Goal: Information Seeking & Learning: Learn about a topic

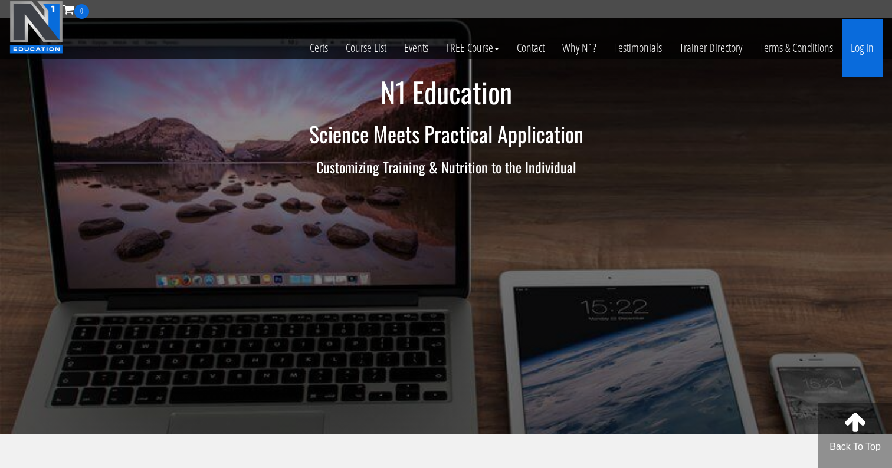
click at [850, 47] on link "Log In" at bounding box center [862, 48] width 41 height 58
click at [860, 53] on link "Log In" at bounding box center [862, 48] width 41 height 58
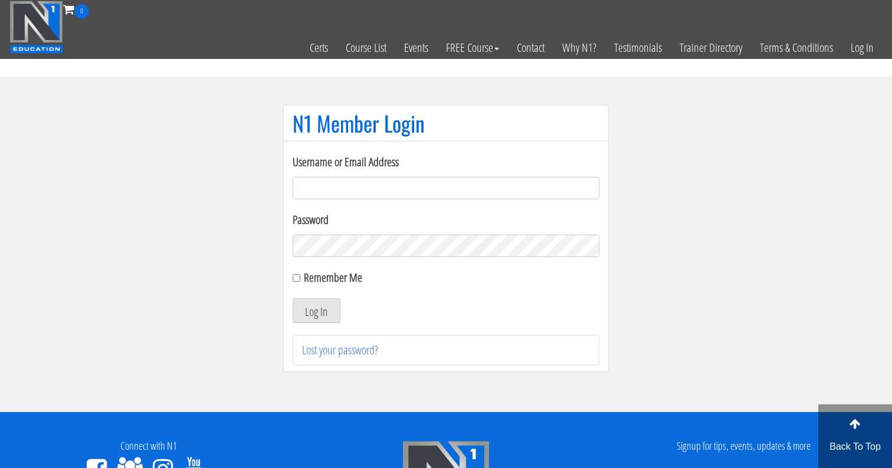
click at [402, 196] on input "Username or Email Address" at bounding box center [446, 188] width 307 height 22
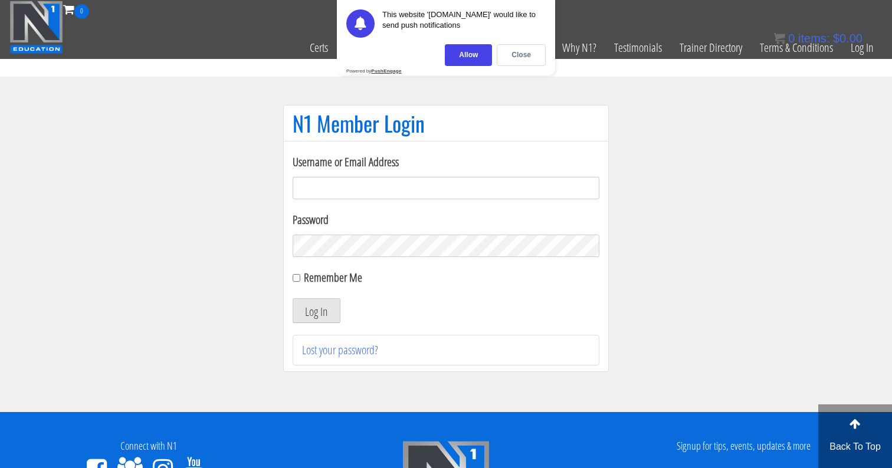
paste input "me344529@gmail.com"
type input "me344529@gmail.com"
click at [299, 280] on input "Remember Me" at bounding box center [297, 278] width 8 height 8
checkbox input "true"
click at [326, 306] on button "Log In" at bounding box center [317, 311] width 48 height 25
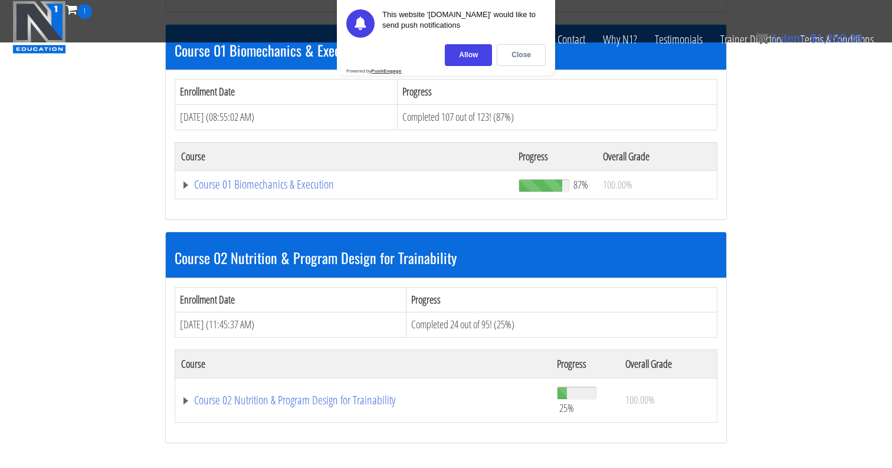
scroll to position [350, 0]
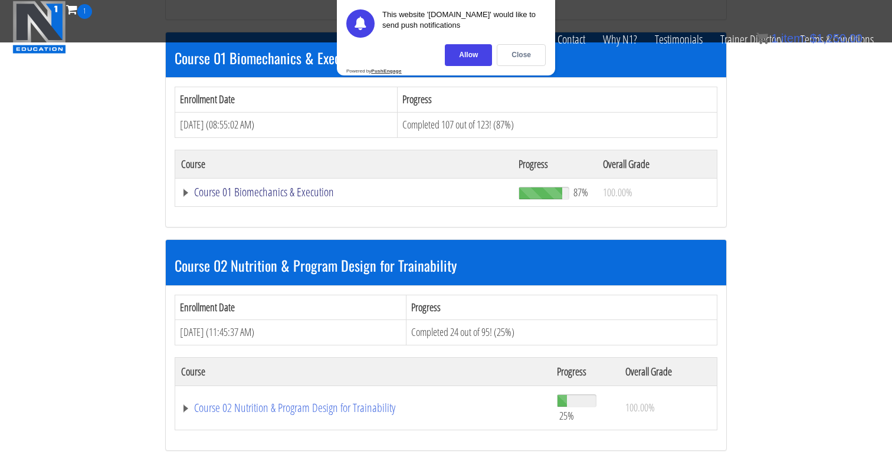
click at [297, 191] on link "Course 01 Biomechanics & Execution" at bounding box center [344, 192] width 326 height 12
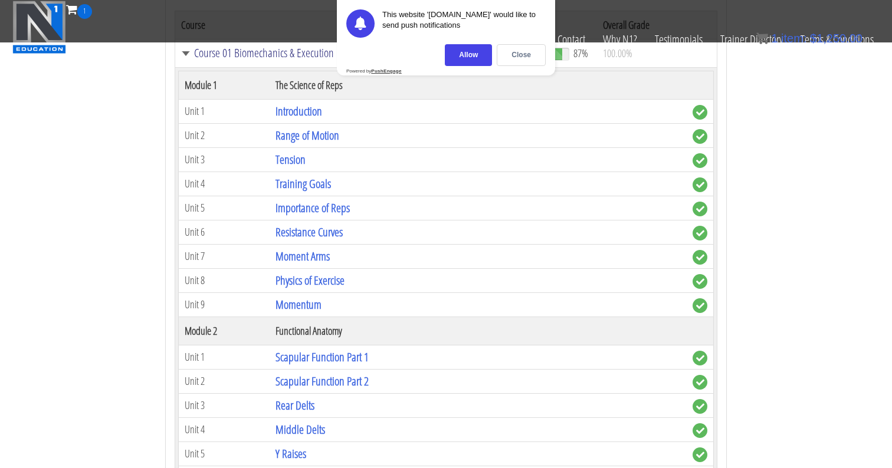
scroll to position [503, 0]
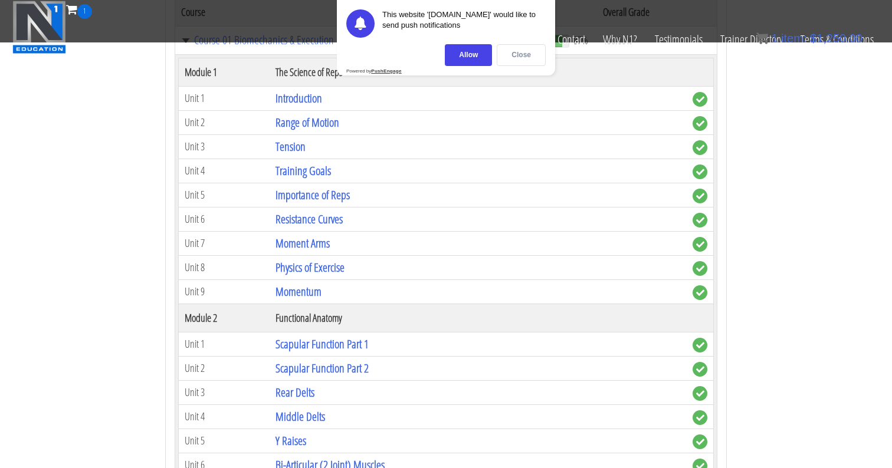
click at [521, 61] on div "Close" at bounding box center [521, 55] width 49 height 22
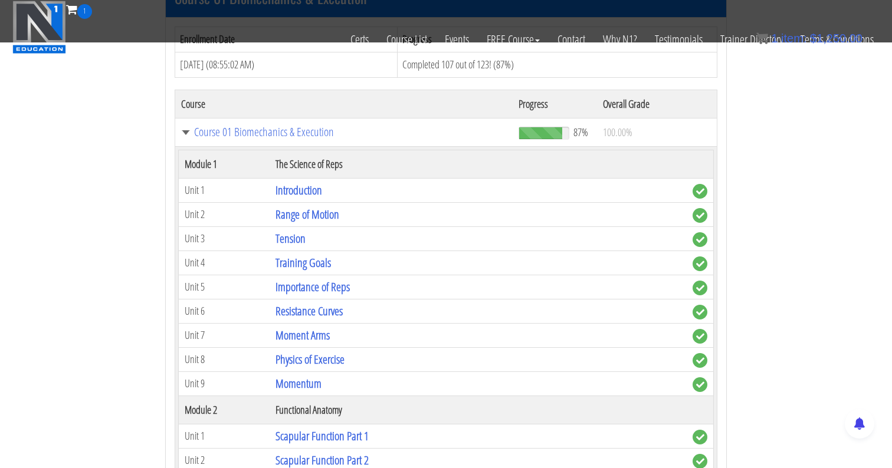
scroll to position [409, 0]
click at [308, 191] on link "Introduction" at bounding box center [299, 191] width 47 height 16
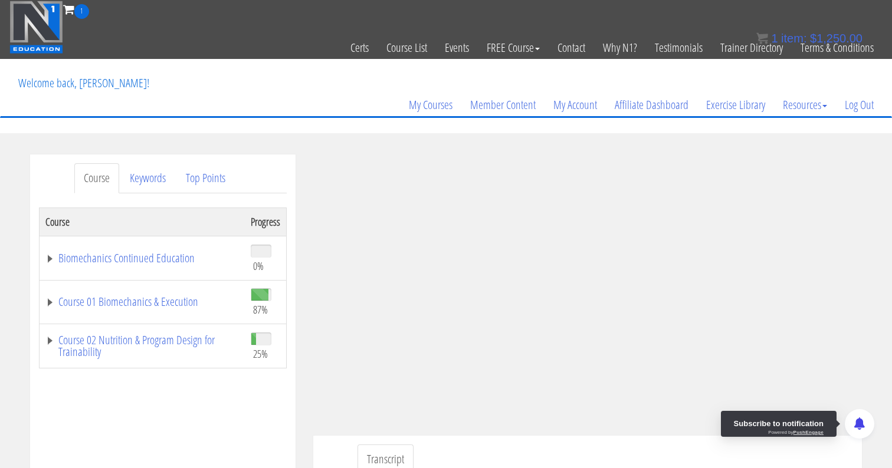
click at [837, 427] on div "Subscribe to notification Powered by PushEngage" at bounding box center [779, 424] width 116 height 26
click at [821, 454] on ul "Transcript" at bounding box center [606, 460] width 496 height 30
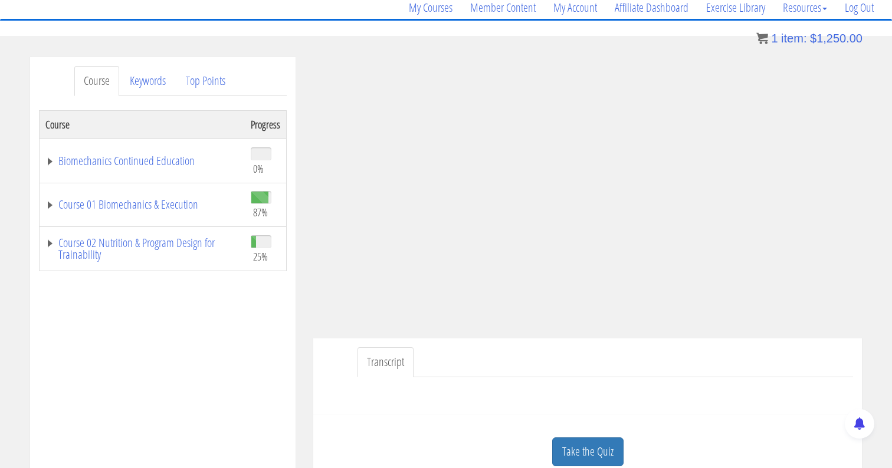
scroll to position [98, 0]
click at [47, 205] on link "Course 01 Biomechanics & Execution" at bounding box center [142, 204] width 194 height 12
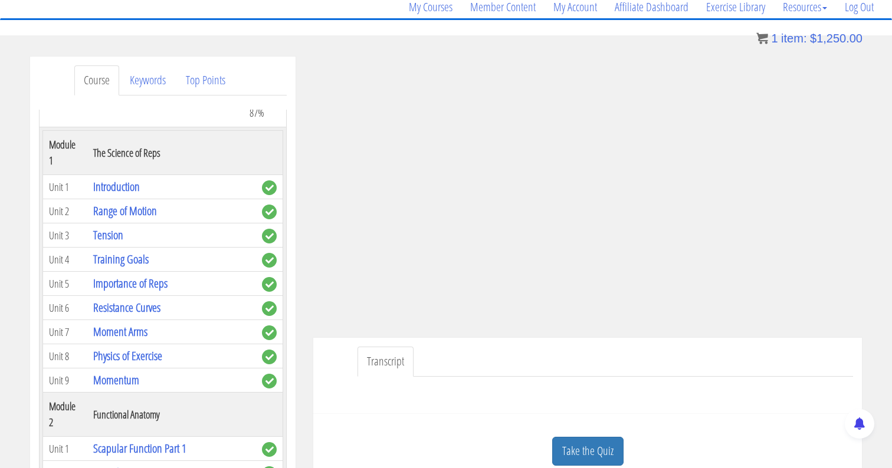
scroll to position [92, 0]
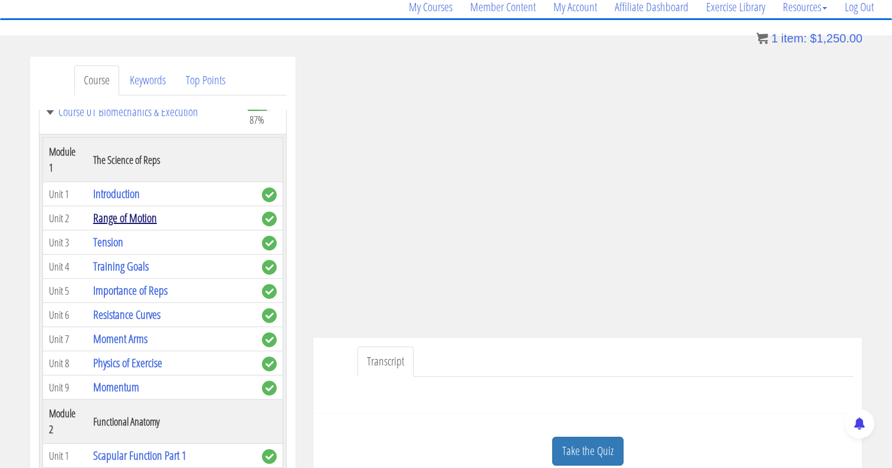
click at [150, 210] on link "Range of Motion" at bounding box center [125, 218] width 64 height 16
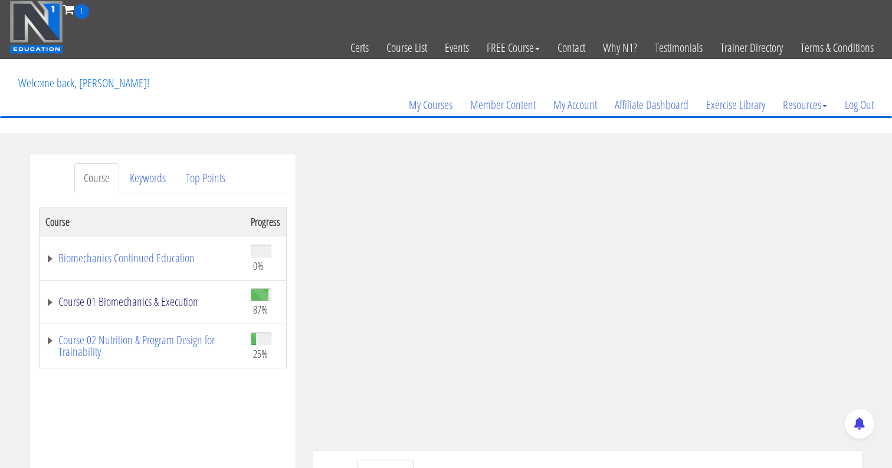
click at [55, 299] on link "Course 01 Biomechanics & Execution" at bounding box center [142, 302] width 194 height 12
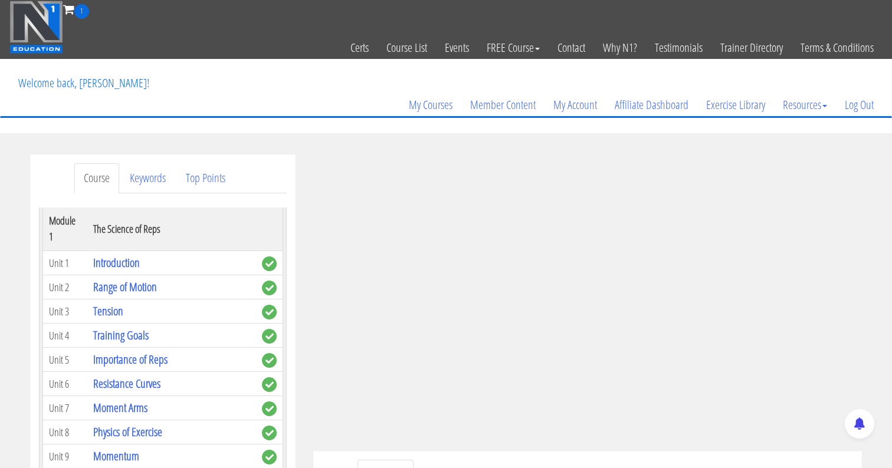
scroll to position [102, 0]
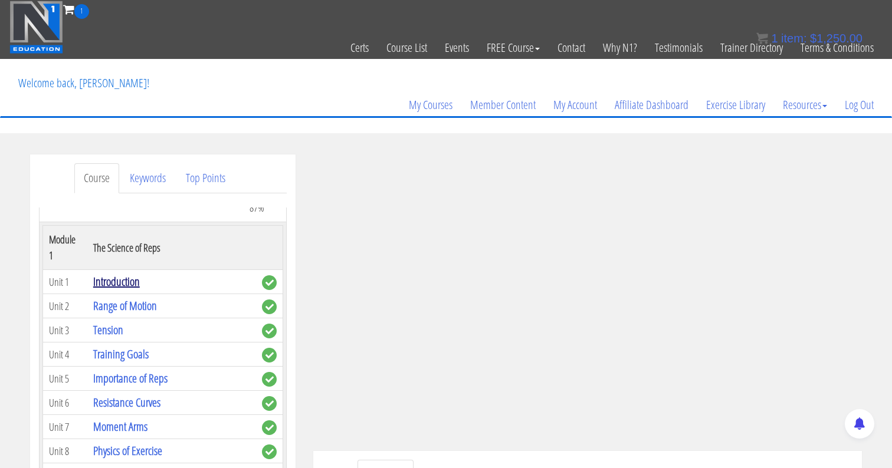
click at [133, 274] on link "Introduction" at bounding box center [116, 282] width 47 height 16
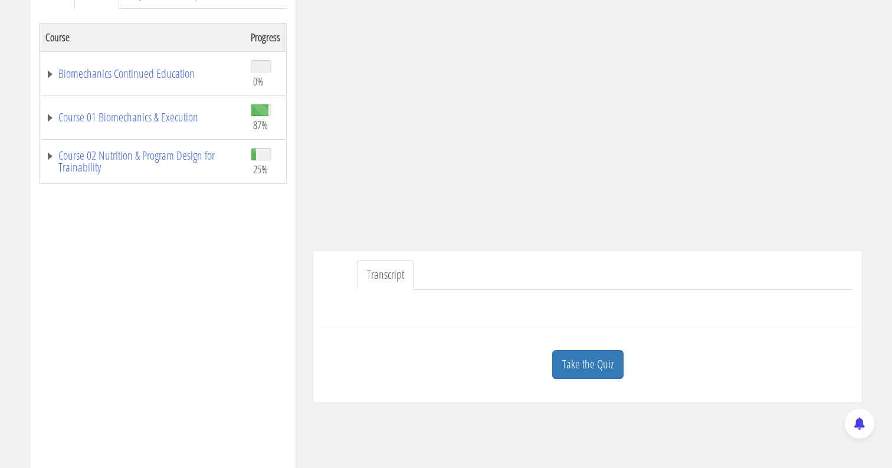
scroll to position [205, 0]
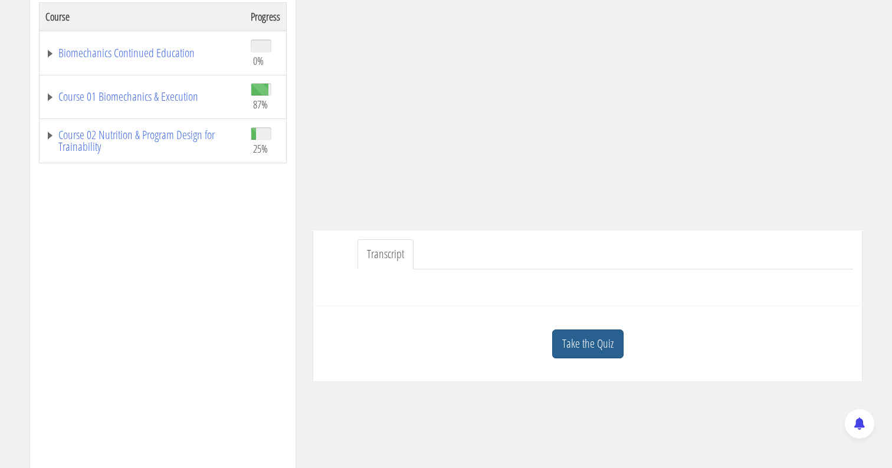
click at [577, 338] on link "Take the Quiz" at bounding box center [587, 344] width 71 height 29
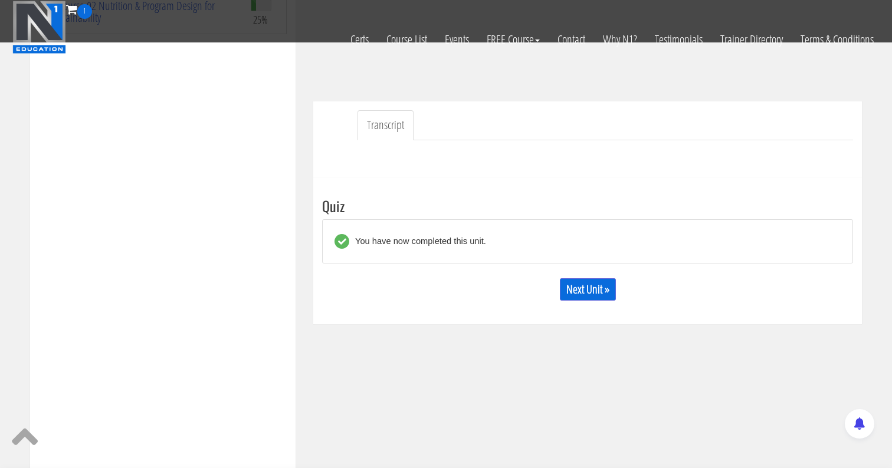
scroll to position [265, 0]
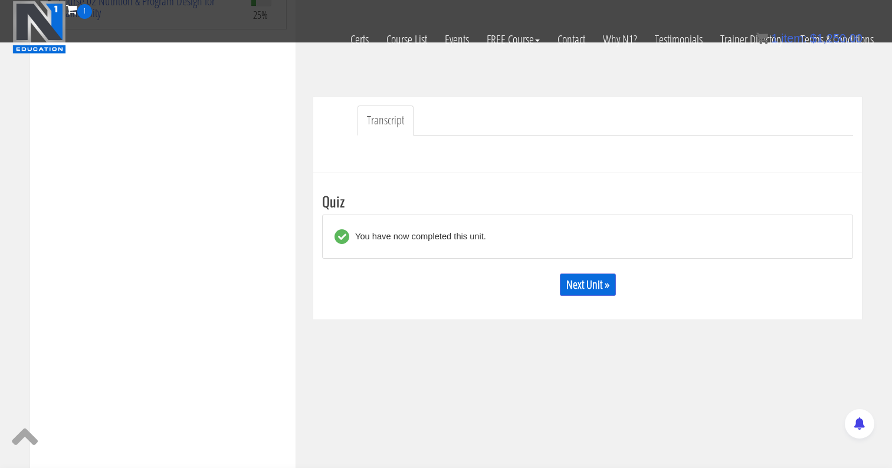
click at [438, 237] on div "You have now completed this unit." at bounding box center [417, 236] width 137 height 15
click at [574, 279] on link "Next Unit »" at bounding box center [588, 285] width 56 height 22
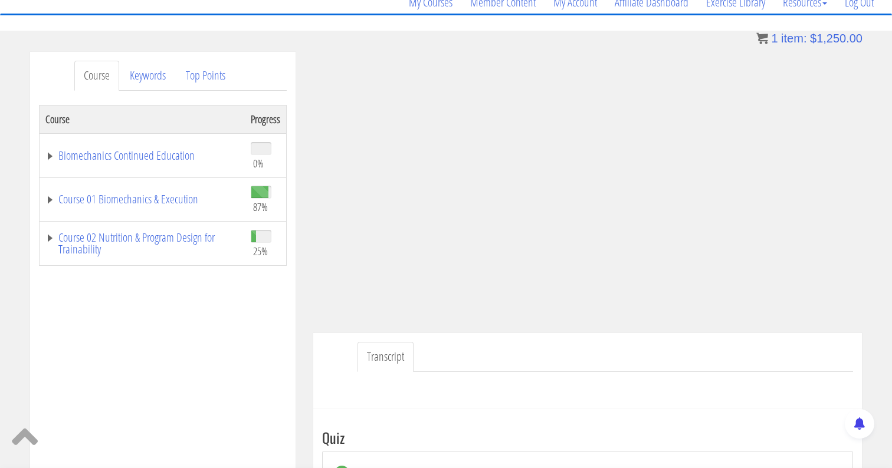
scroll to position [102, 0]
click at [51, 199] on link "Course 01 Biomechanics & Execution" at bounding box center [142, 200] width 194 height 12
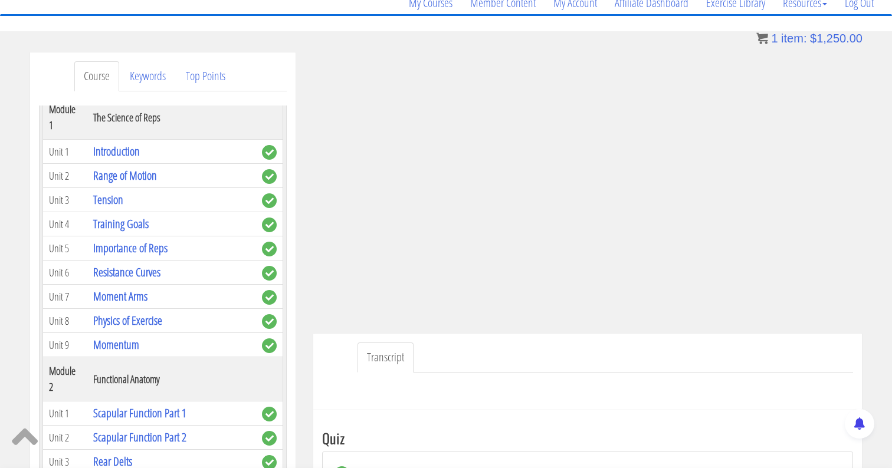
scroll to position [129, 0]
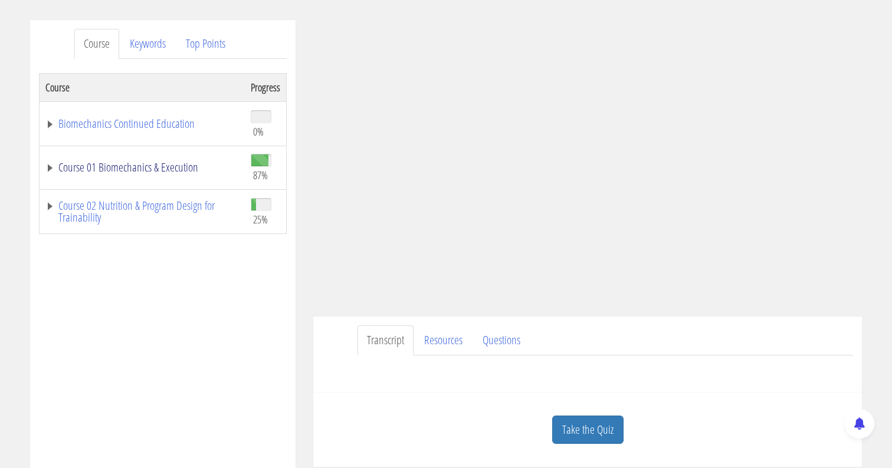
click at [50, 172] on link "Course 01 Biomechanics & Execution" at bounding box center [142, 168] width 194 height 12
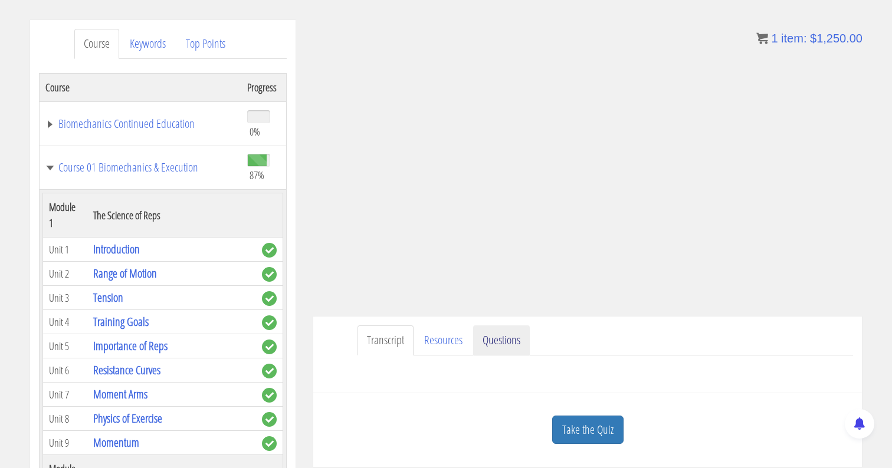
click at [490, 345] on link "Questions" at bounding box center [501, 341] width 57 height 30
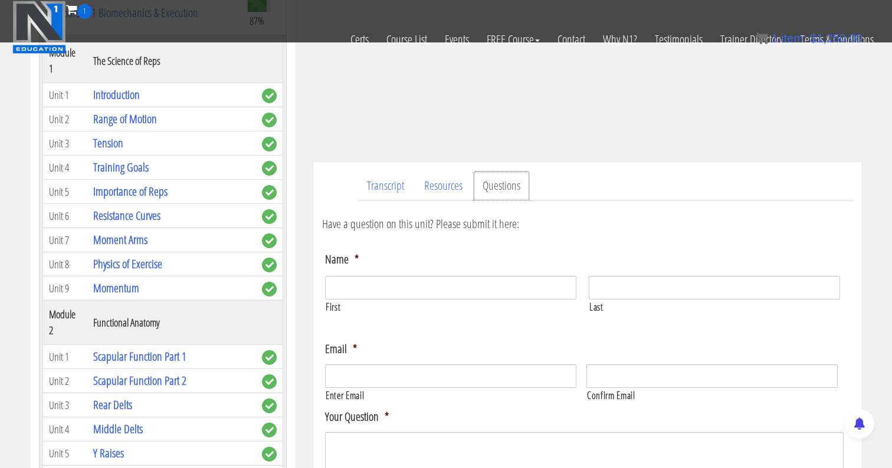
scroll to position [211, 0]
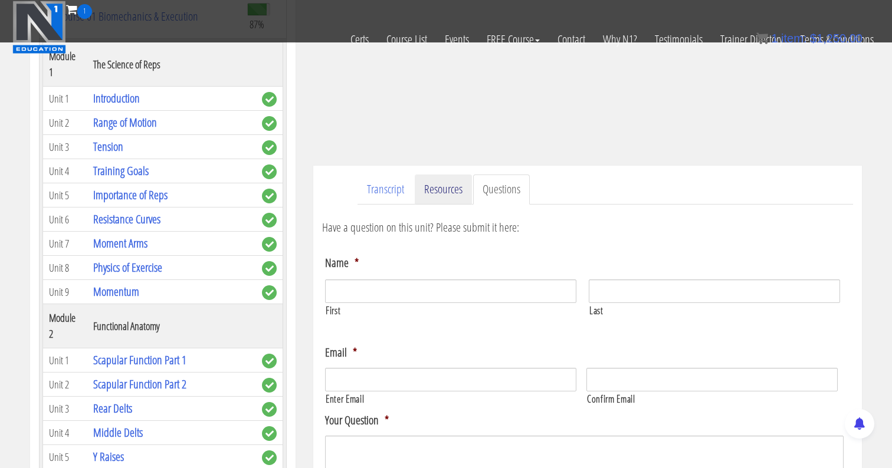
click at [437, 191] on link "Resources" at bounding box center [443, 190] width 57 height 30
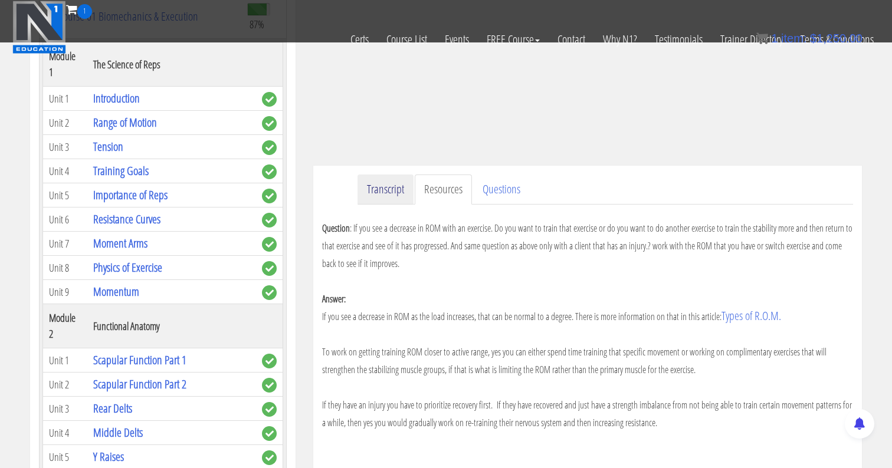
click at [396, 185] on link "Transcript" at bounding box center [386, 190] width 56 height 30
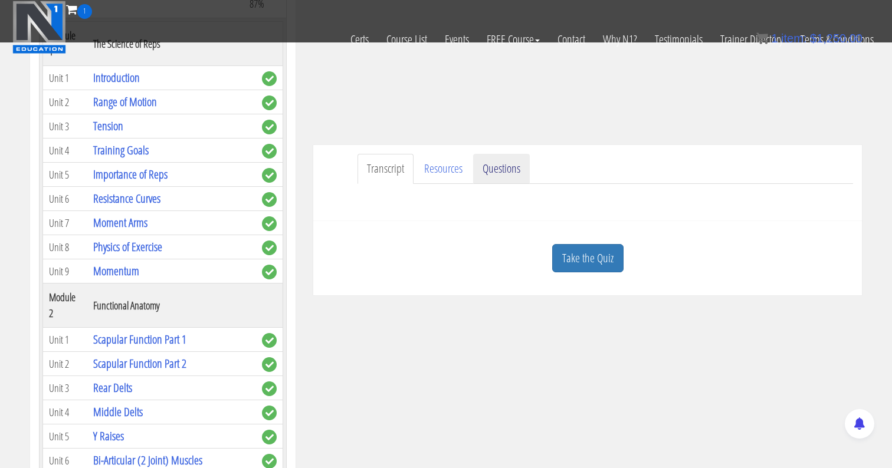
scroll to position [237, 0]
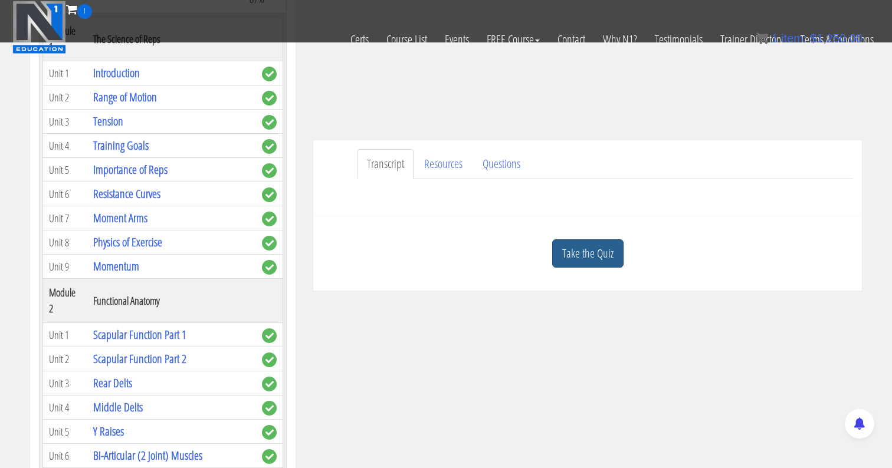
click at [563, 245] on link "Take the Quiz" at bounding box center [587, 254] width 71 height 29
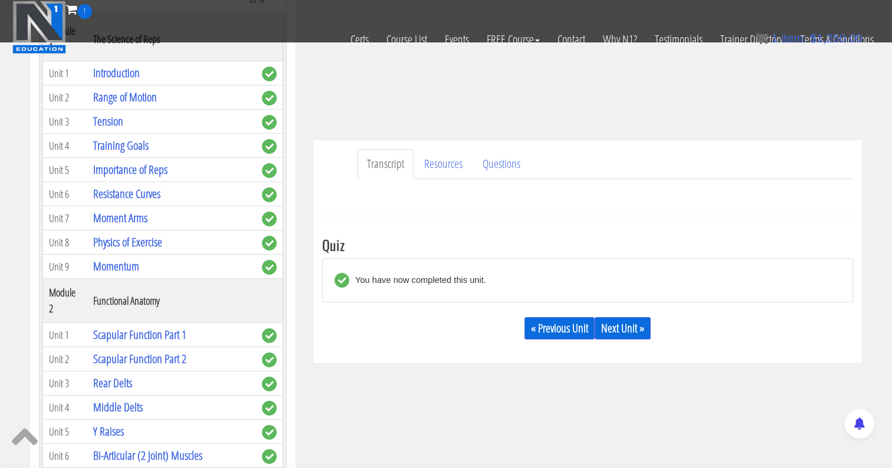
click at [389, 278] on div "You have now completed this unit." at bounding box center [417, 280] width 137 height 15
click at [452, 164] on link "Resources" at bounding box center [443, 164] width 57 height 30
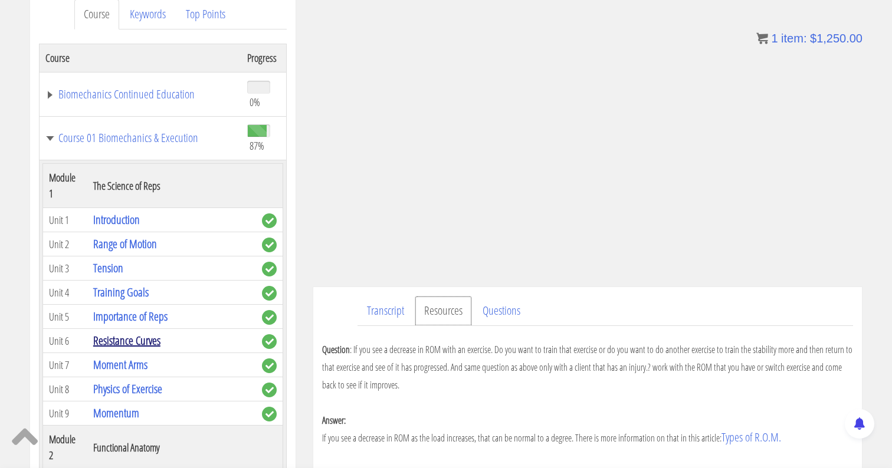
scroll to position [162, 0]
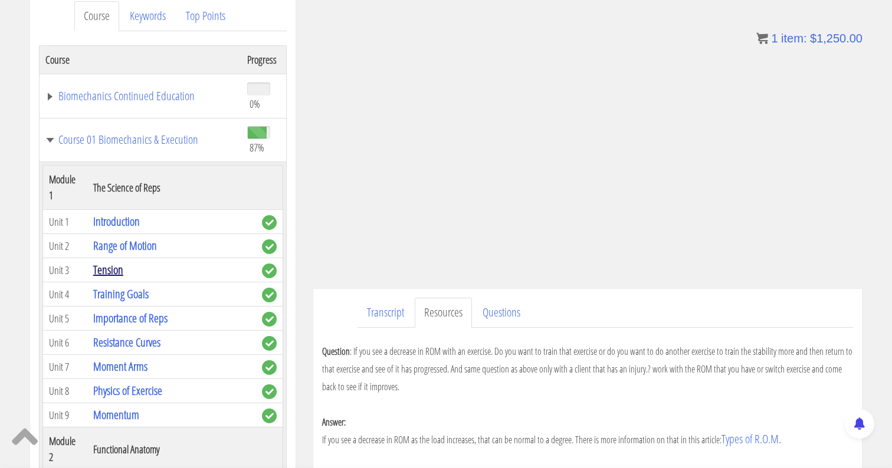
click at [103, 262] on link "Tension" at bounding box center [108, 270] width 30 height 16
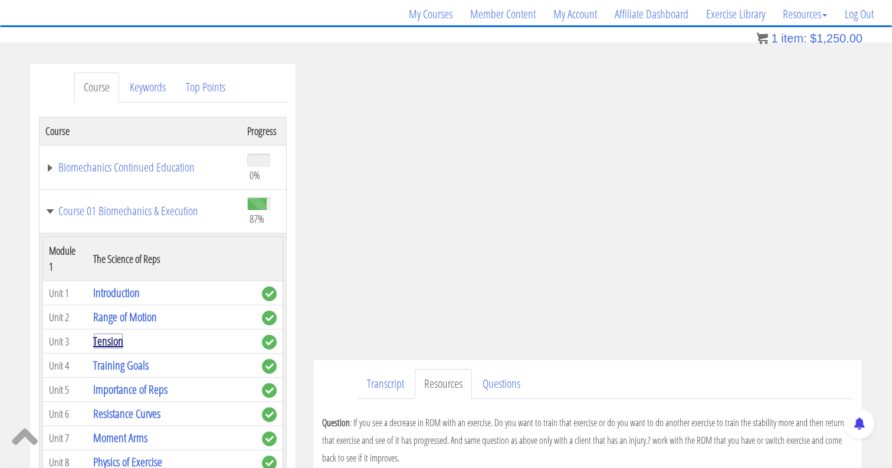
scroll to position [95, 0]
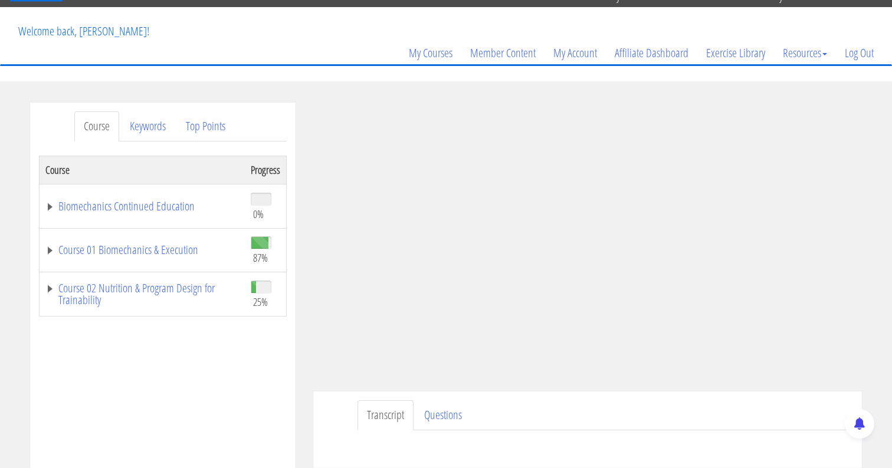
scroll to position [64, 0]
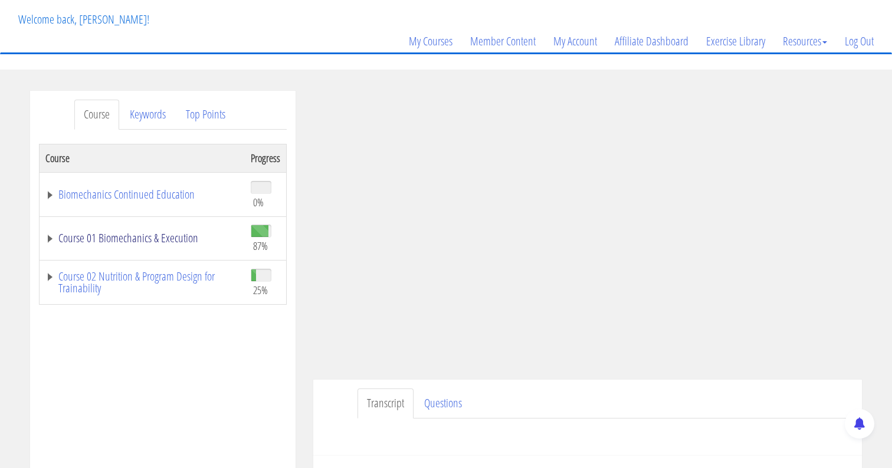
click at [48, 236] on link "Course 01 Biomechanics & Execution" at bounding box center [142, 238] width 194 height 12
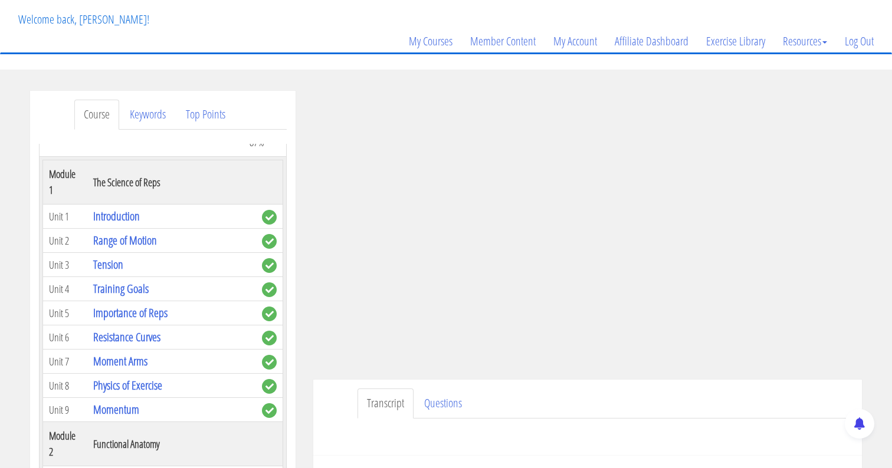
scroll to position [138, 0]
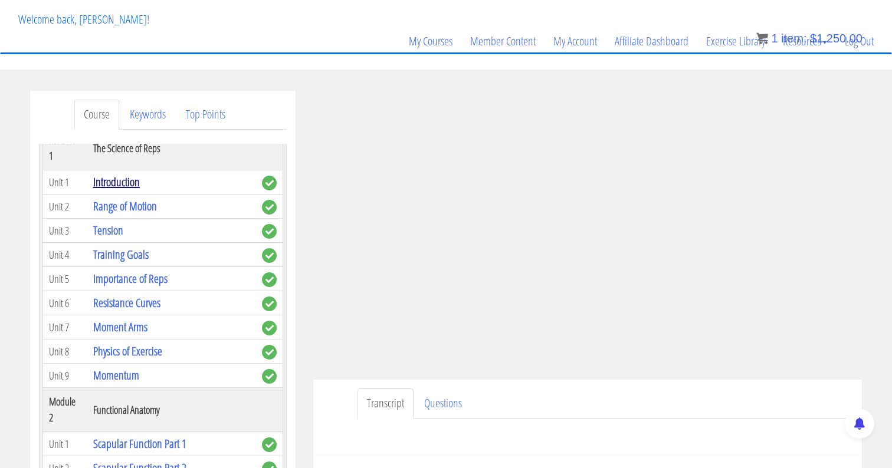
click at [124, 174] on link "Introduction" at bounding box center [116, 182] width 47 height 16
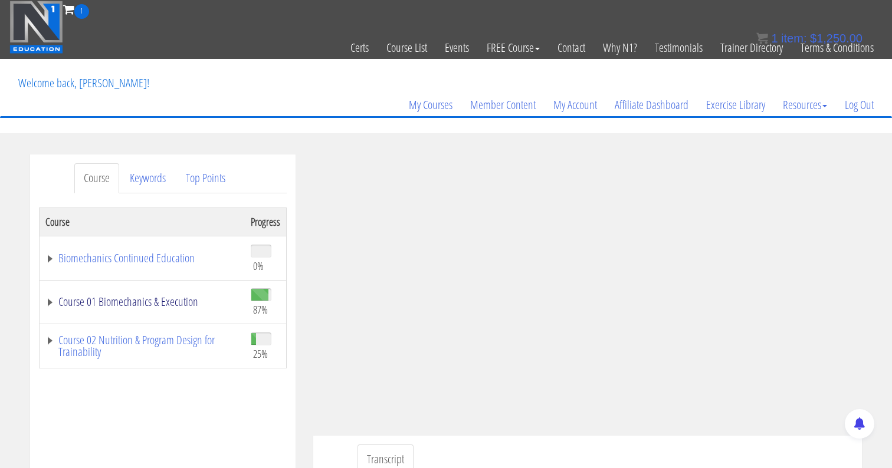
click at [160, 303] on link "Course 01 Biomechanics & Execution" at bounding box center [142, 302] width 194 height 12
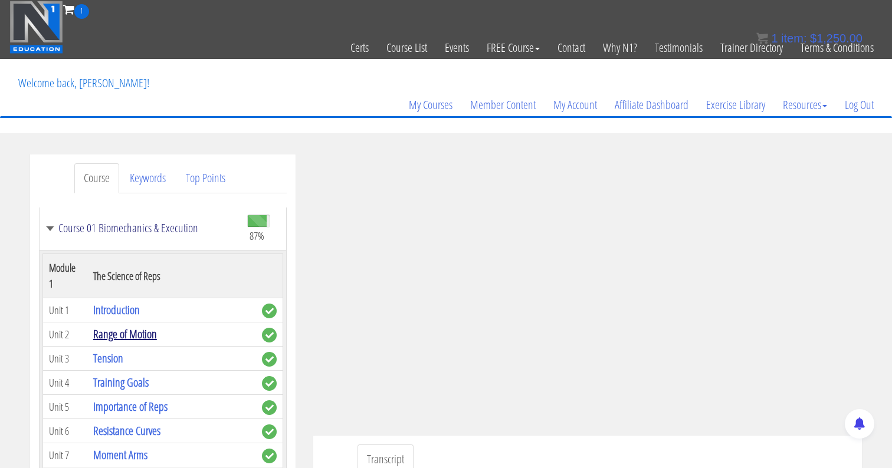
scroll to position [75, 0]
click at [110, 349] on link "Tension" at bounding box center [108, 357] width 30 height 16
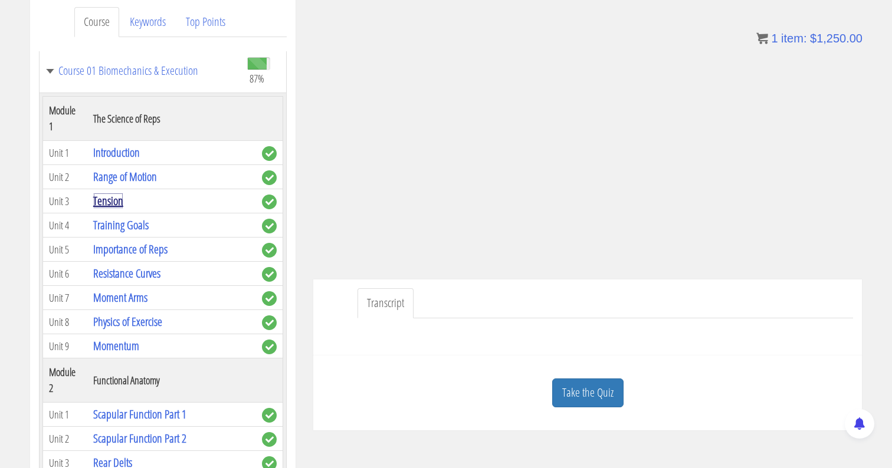
scroll to position [155, 0]
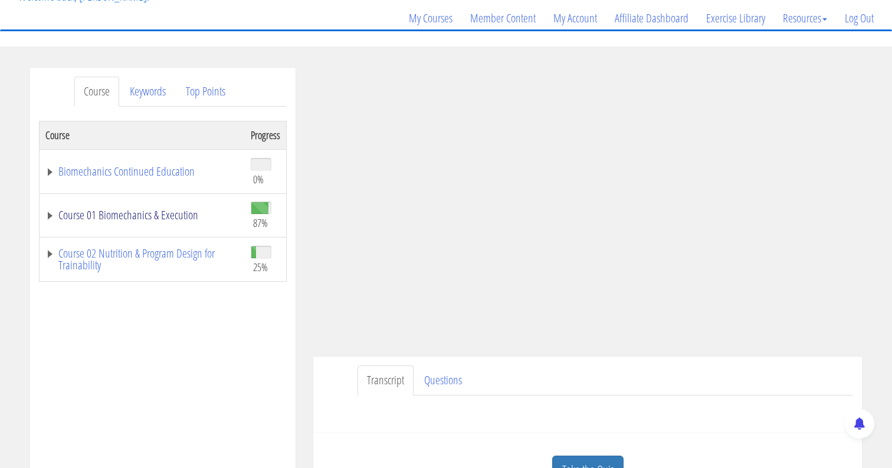
click at [55, 219] on link "Course 01 Biomechanics & Execution" at bounding box center [142, 215] width 194 height 12
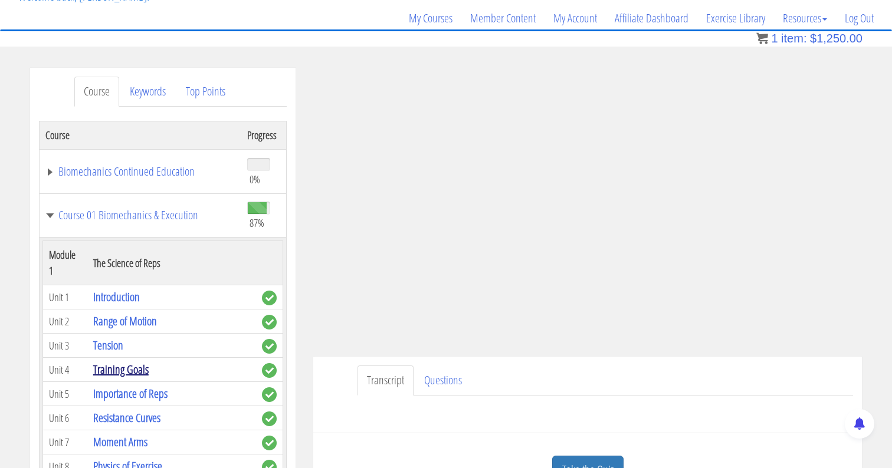
click at [139, 362] on link "Training Goals" at bounding box center [120, 370] width 55 height 16
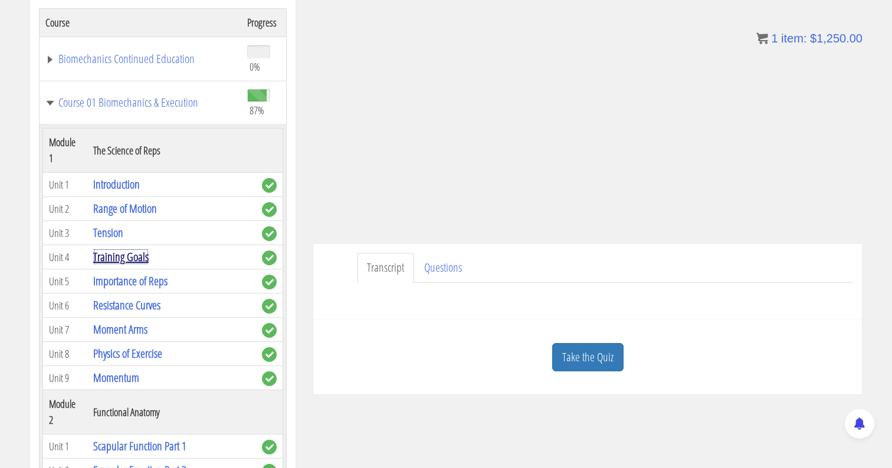
scroll to position [198, 0]
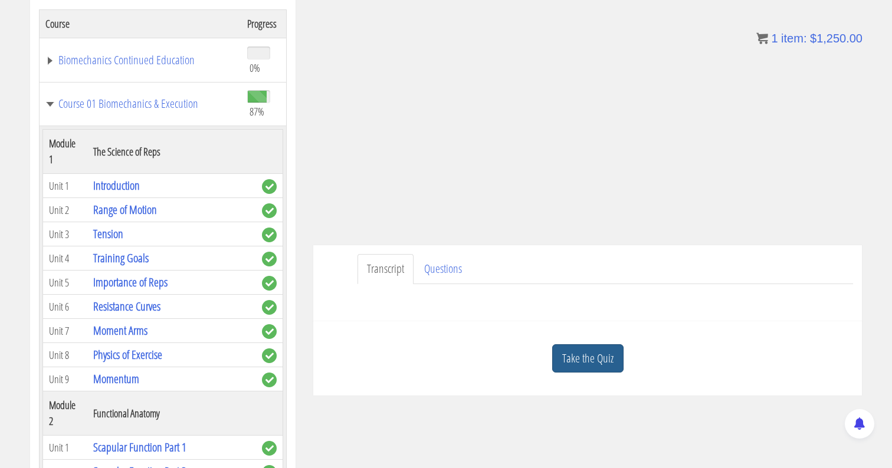
click at [576, 350] on link "Take the Quiz" at bounding box center [587, 359] width 71 height 29
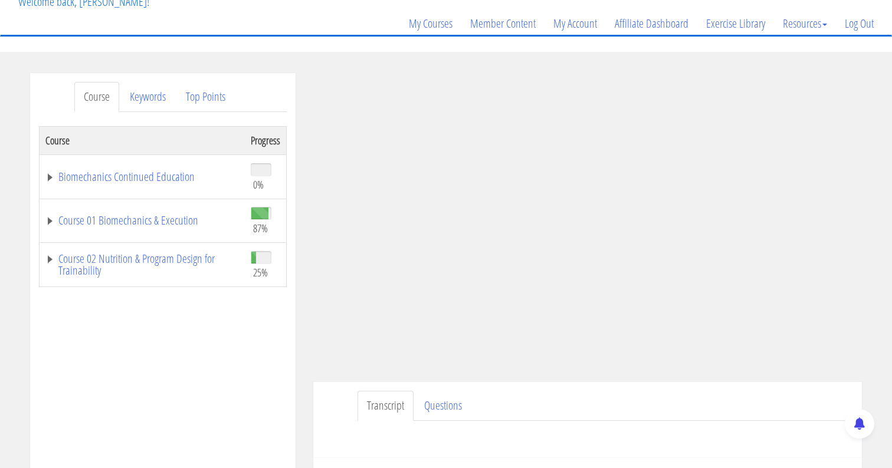
scroll to position [86, 0]
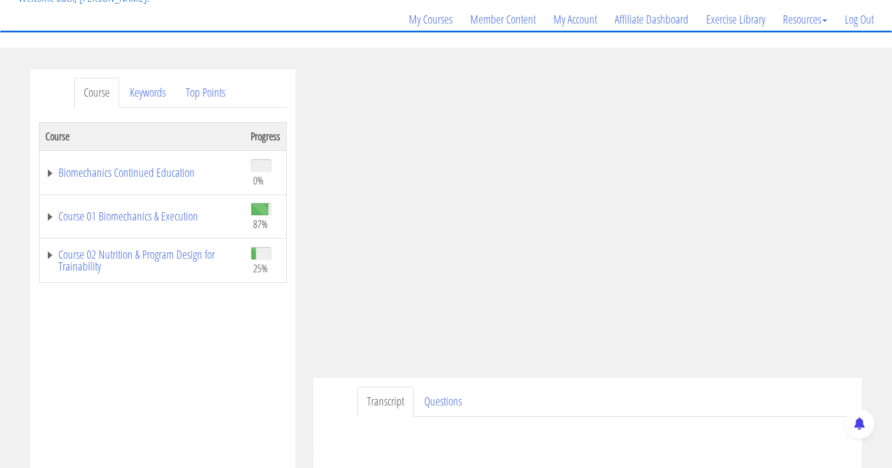
click at [176, 197] on td "Course 01 Biomechanics & Execution" at bounding box center [143, 217] width 206 height 44
click at [173, 211] on link "Course 01 Biomechanics & Execution" at bounding box center [142, 217] width 194 height 12
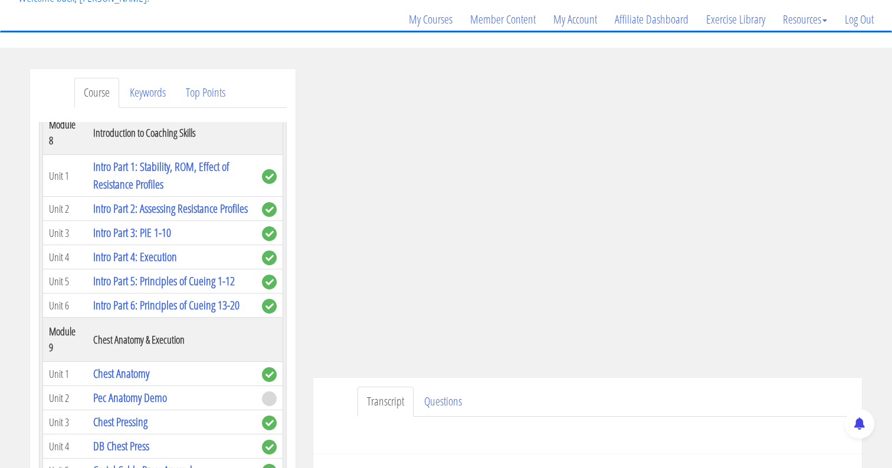
scroll to position [1824, 0]
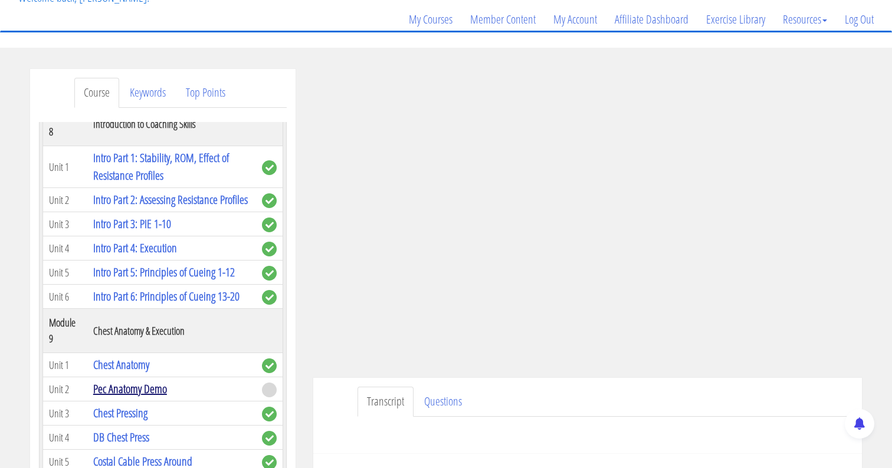
click at [129, 381] on link "Pec Anatomy Demo" at bounding box center [130, 389] width 74 height 16
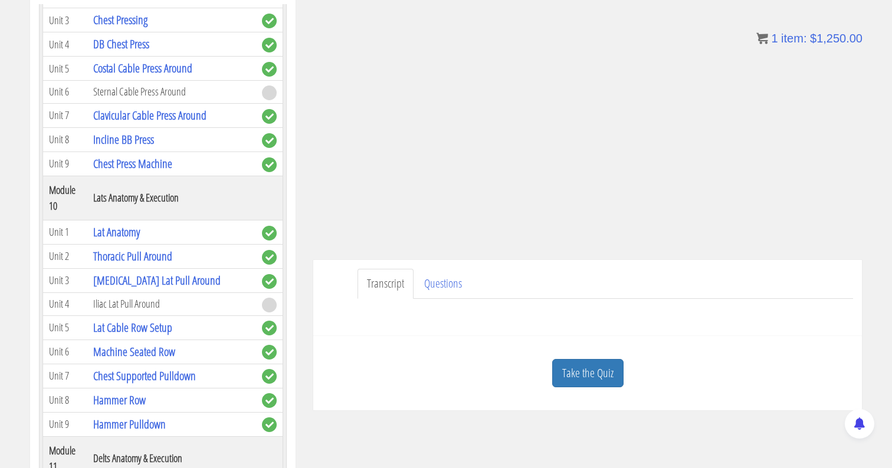
scroll to position [2100, 0]
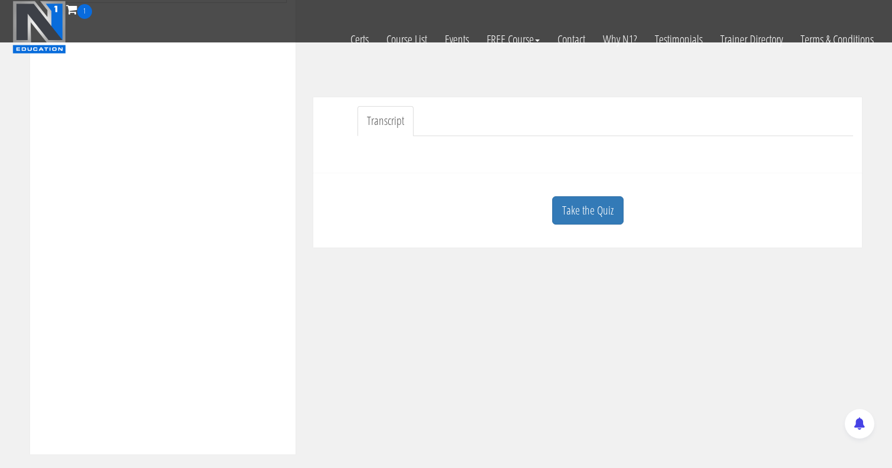
scroll to position [327, 0]
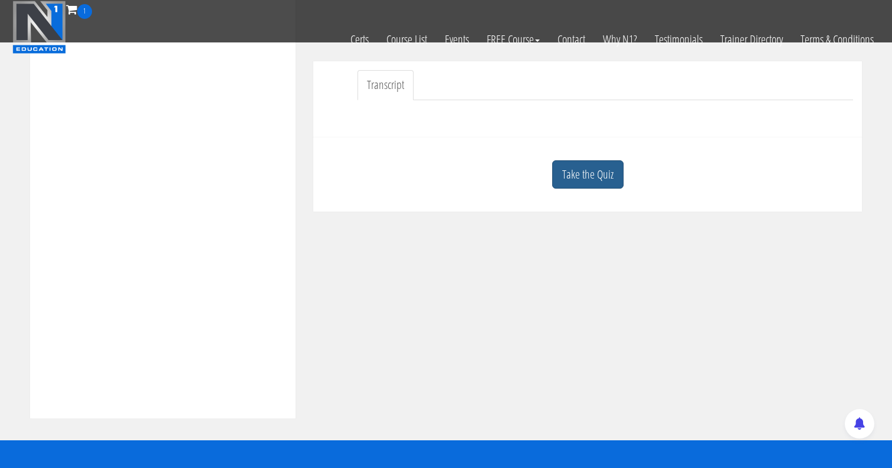
click at [586, 169] on link "Take the Quiz" at bounding box center [587, 174] width 71 height 29
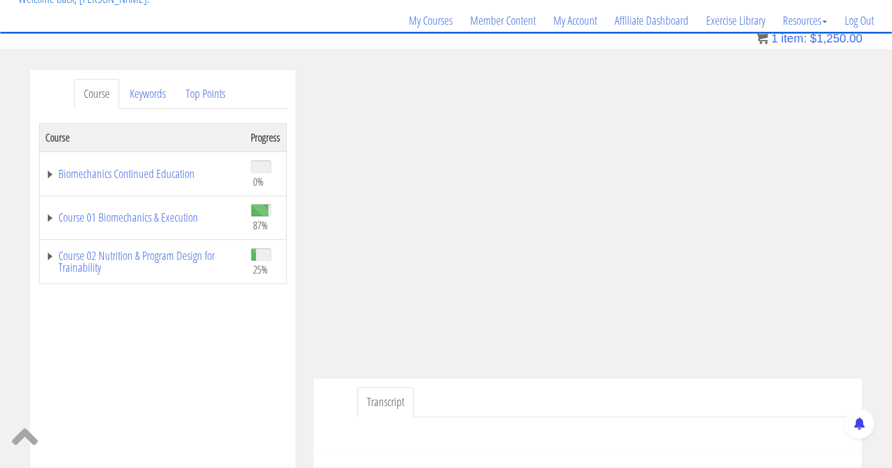
scroll to position [0, 0]
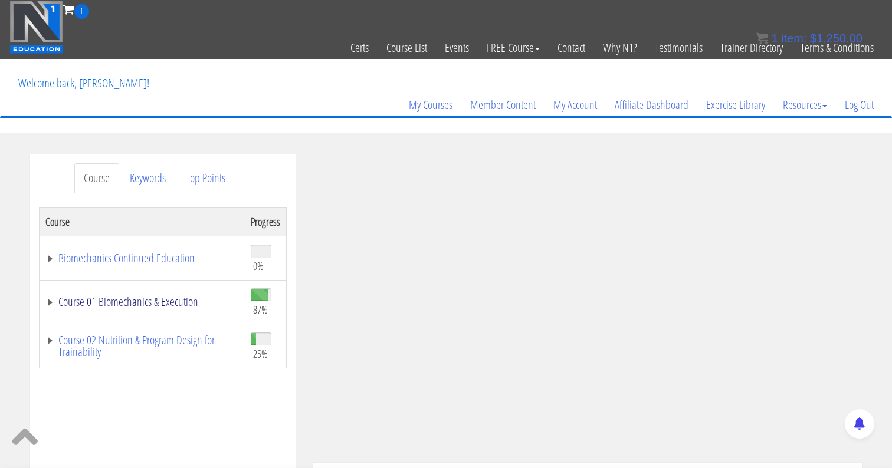
click at [161, 304] on link "Course 01 Biomechanics & Execution" at bounding box center [142, 302] width 194 height 12
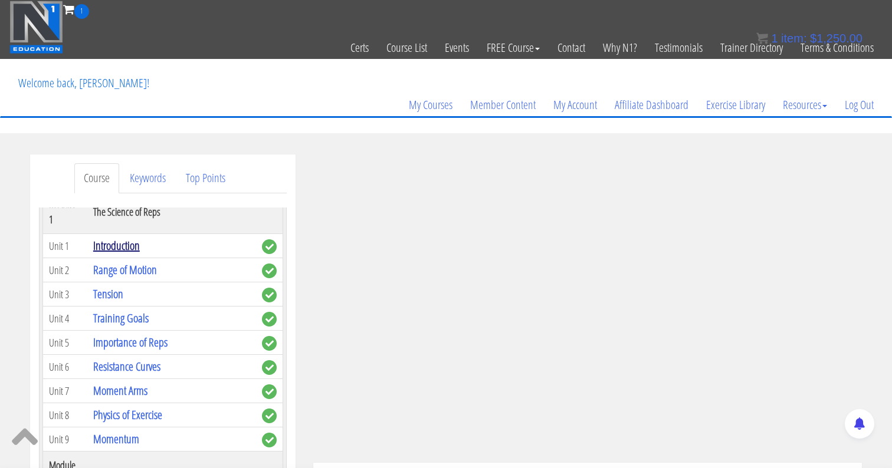
scroll to position [142, 0]
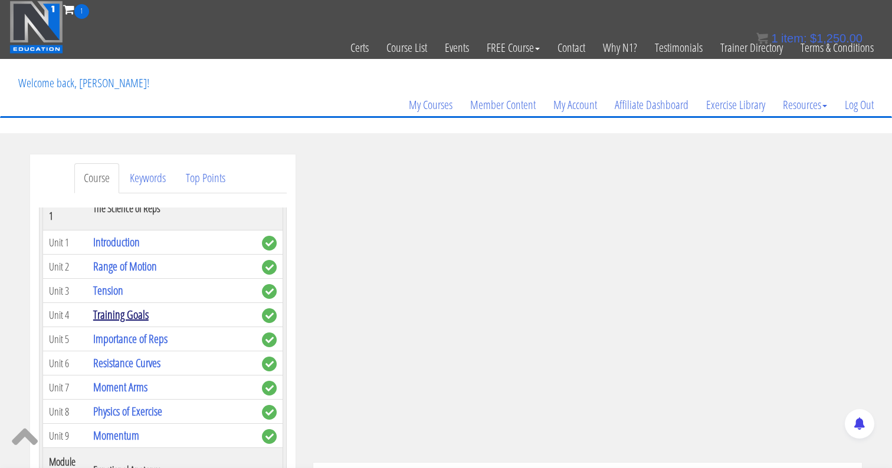
click at [114, 307] on link "Training Goals" at bounding box center [120, 315] width 55 height 16
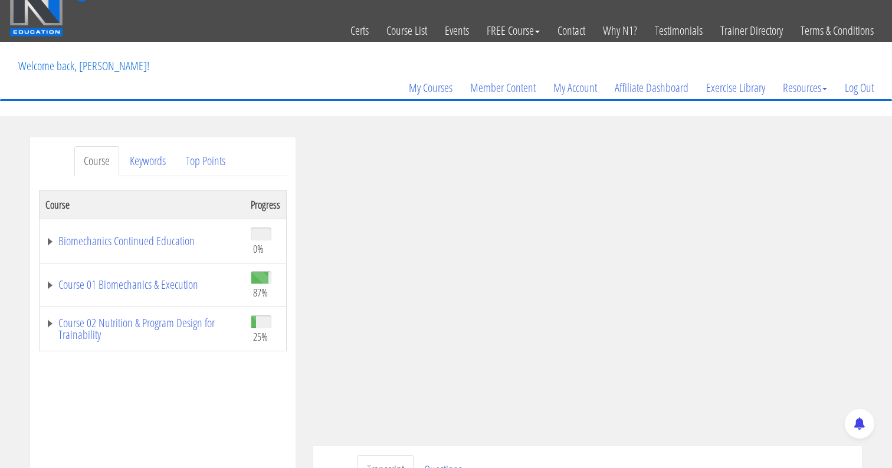
scroll to position [7, 0]
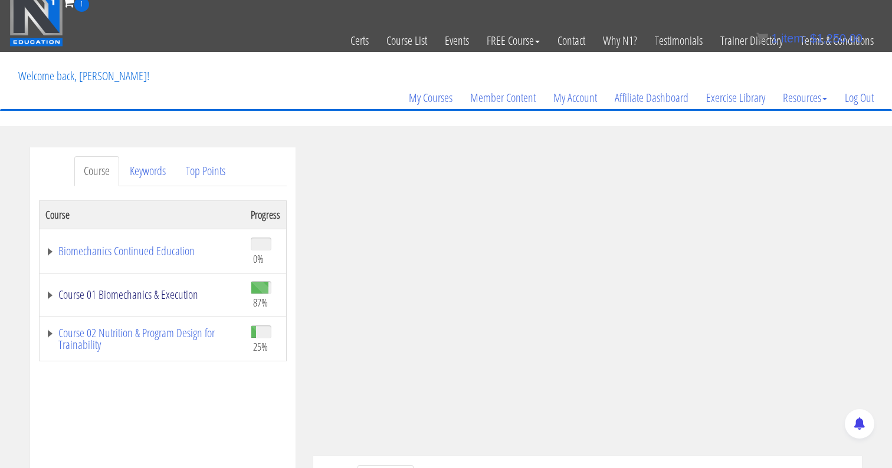
click at [58, 292] on link "Course 01 Biomechanics & Execution" at bounding box center [142, 295] width 194 height 12
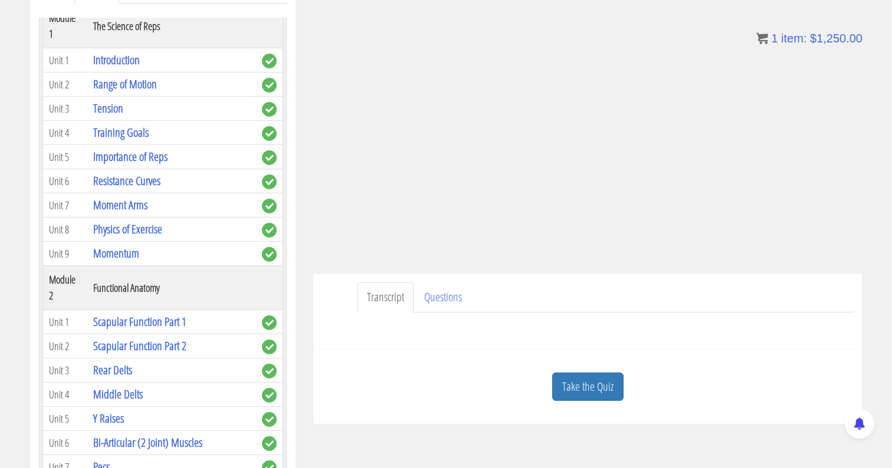
scroll to position [188, 0]
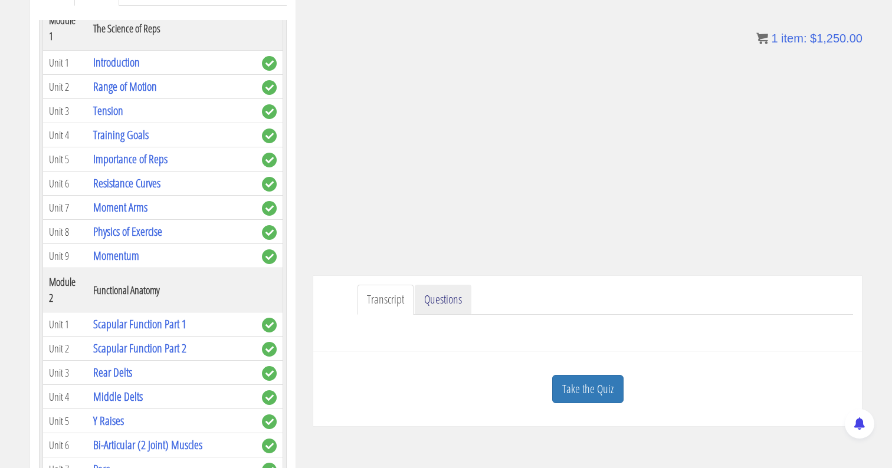
click at [454, 300] on link "Questions" at bounding box center [443, 300] width 57 height 30
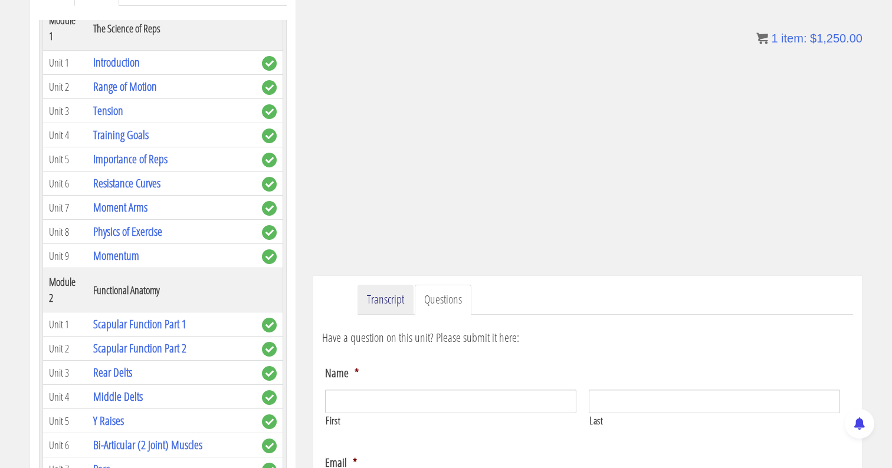
click at [406, 301] on link "Transcript" at bounding box center [386, 300] width 56 height 30
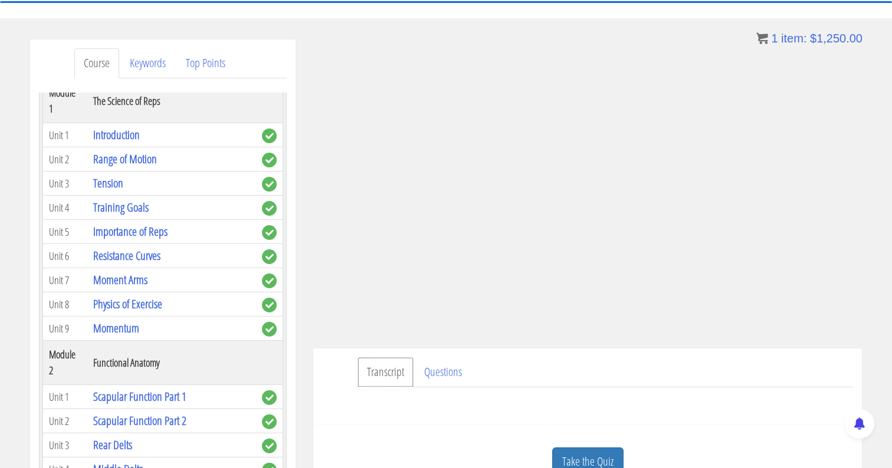
scroll to position [107, 0]
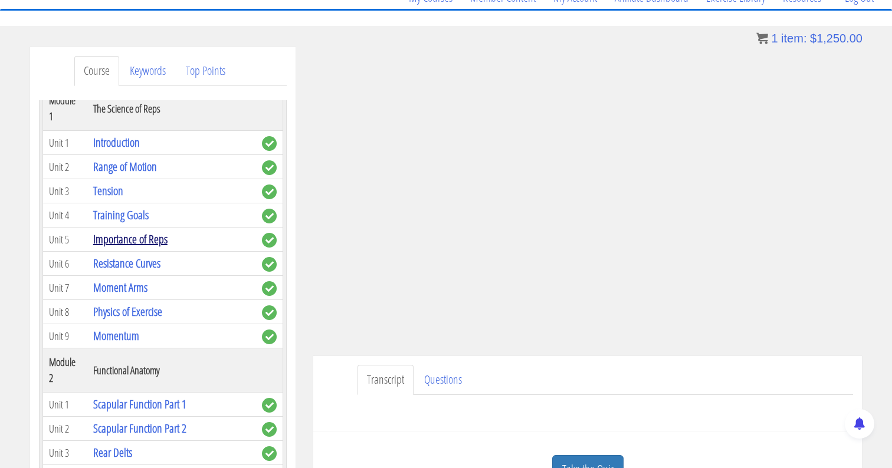
click at [143, 231] on link "Importance of Reps" at bounding box center [130, 239] width 74 height 16
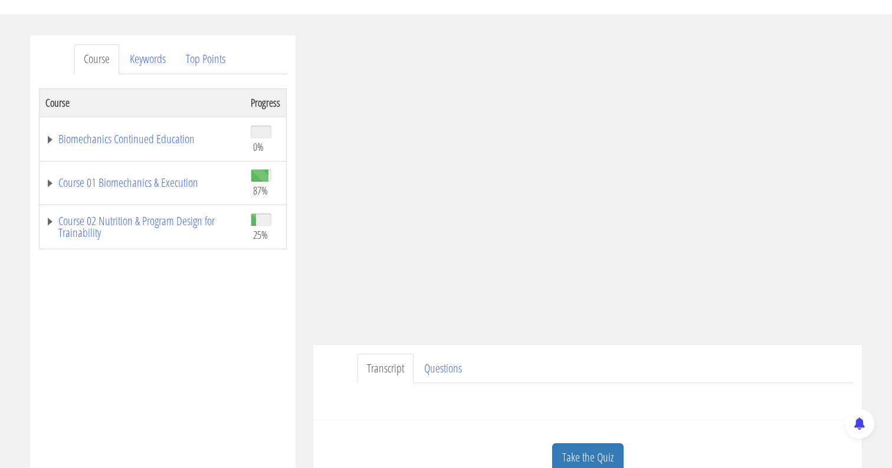
scroll to position [118, 0]
click at [49, 181] on link "Course 01 Biomechanics & Execution" at bounding box center [142, 184] width 194 height 12
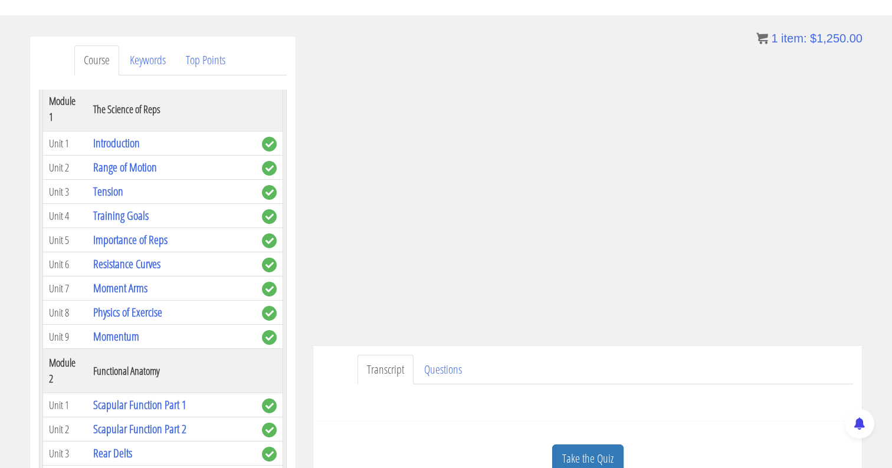
scroll to position [125, 0]
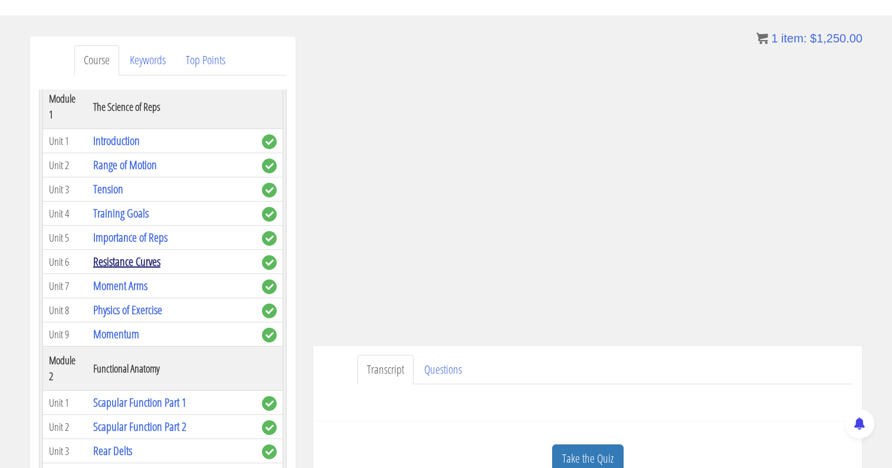
click at [121, 254] on link "Resistance Curves" at bounding box center [126, 262] width 67 height 16
click at [137, 254] on link "Resistance Curves" at bounding box center [126, 262] width 67 height 16
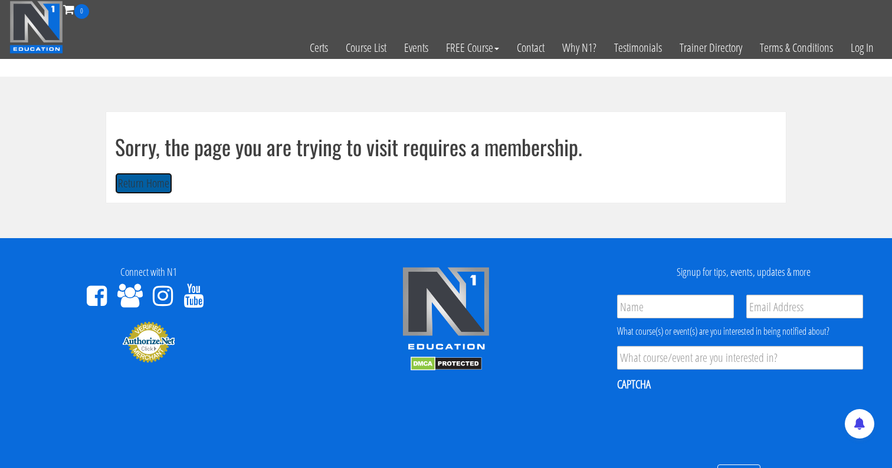
click at [149, 181] on button "Return Home" at bounding box center [143, 184] width 57 height 22
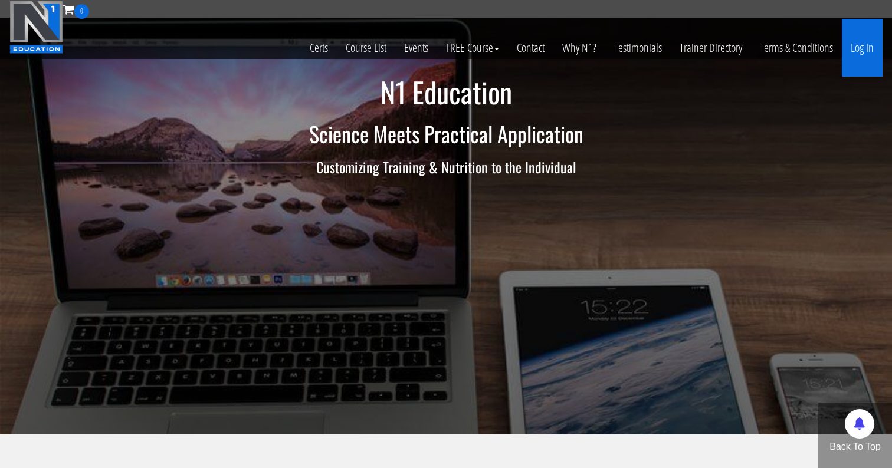
click at [862, 44] on link "Log In" at bounding box center [862, 48] width 41 height 58
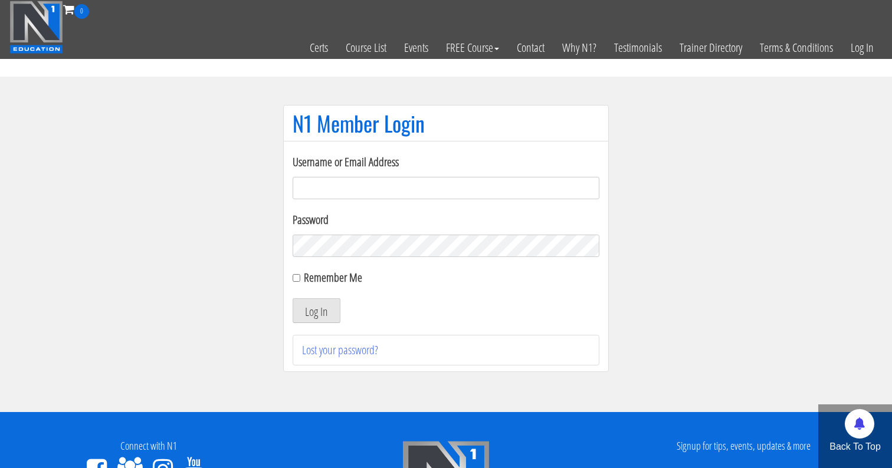
type input "[EMAIL_ADDRESS][DOMAIN_NAME]"
click at [297, 278] on input "Remember Me" at bounding box center [297, 278] width 8 height 8
checkbox input "true"
click at [316, 313] on button "Log In" at bounding box center [317, 311] width 48 height 25
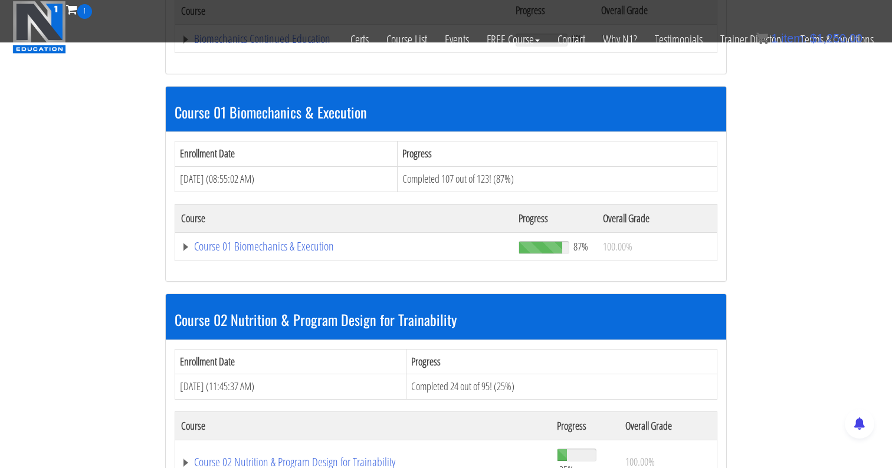
scroll to position [294, 0]
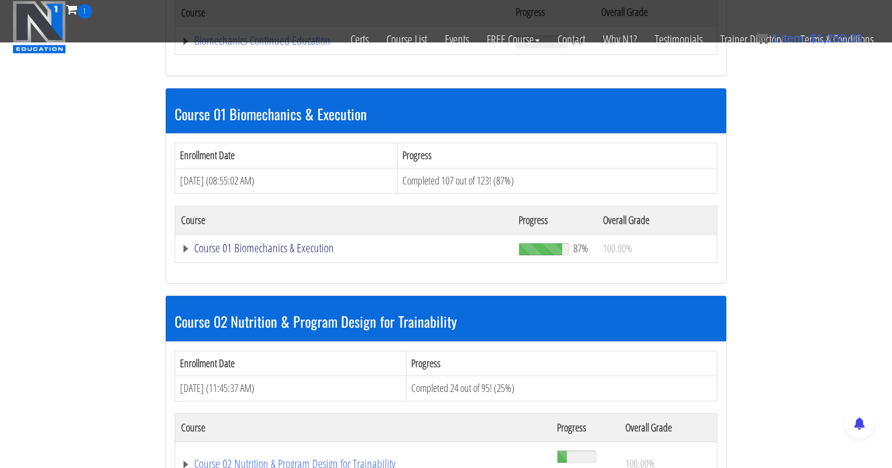
click at [249, 248] on link "Course 01 Biomechanics & Execution" at bounding box center [344, 248] width 326 height 12
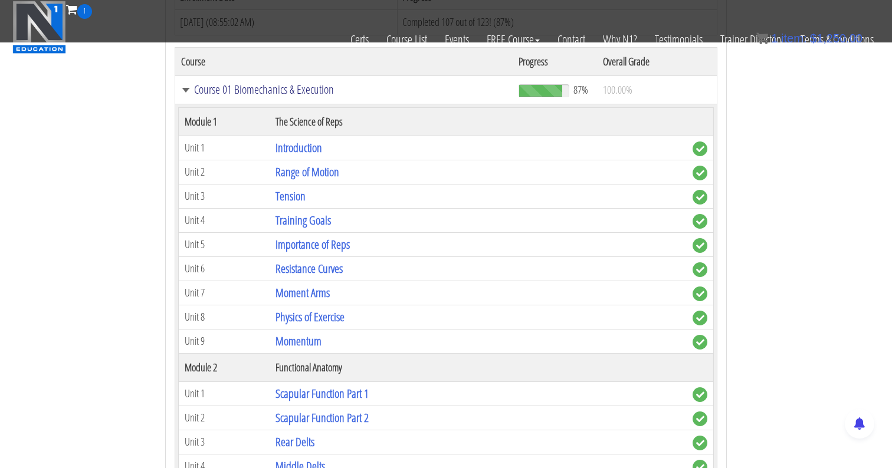
scroll to position [452, 0]
click at [291, 268] on link "Resistance Curves" at bounding box center [309, 270] width 67 height 16
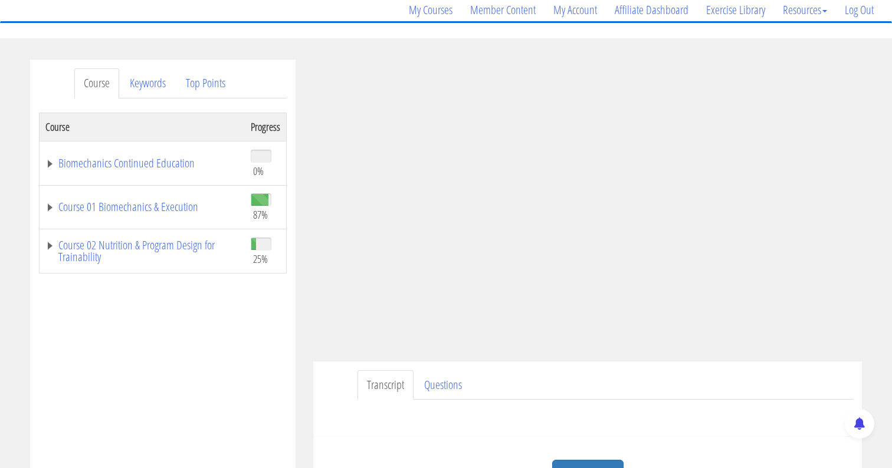
scroll to position [94, 0]
click at [48, 211] on link "Course 01 Biomechanics & Execution" at bounding box center [142, 208] width 194 height 12
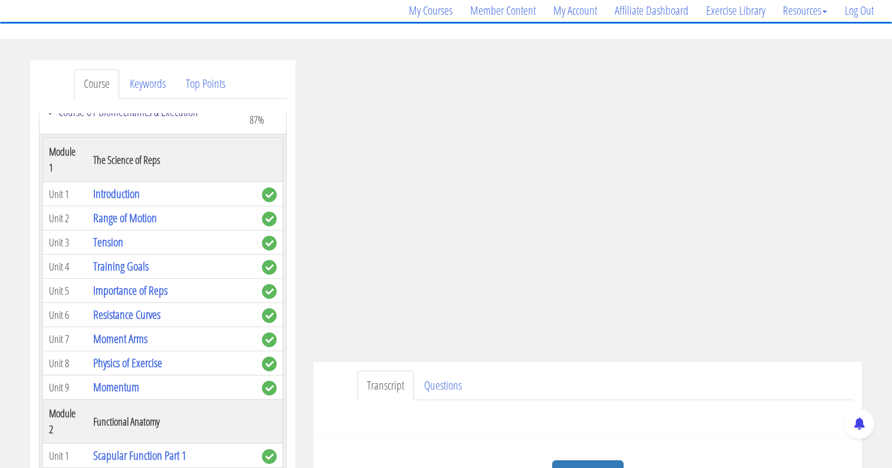
scroll to position [130, 0]
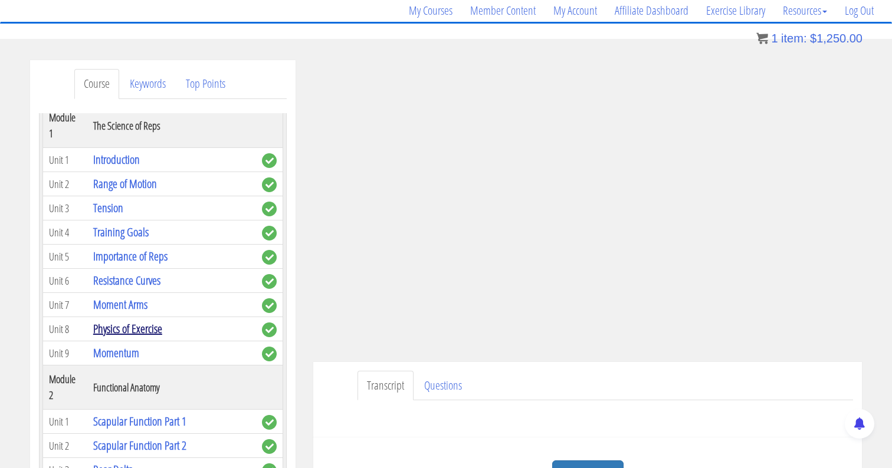
click at [150, 321] on link "Physics of Exercise" at bounding box center [127, 329] width 69 height 16
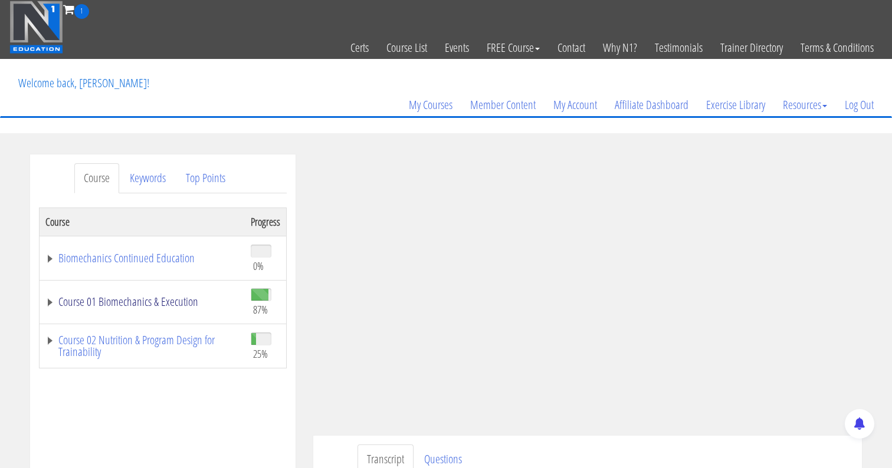
click at [54, 303] on link "Course 01 Biomechanics & Execution" at bounding box center [142, 302] width 194 height 12
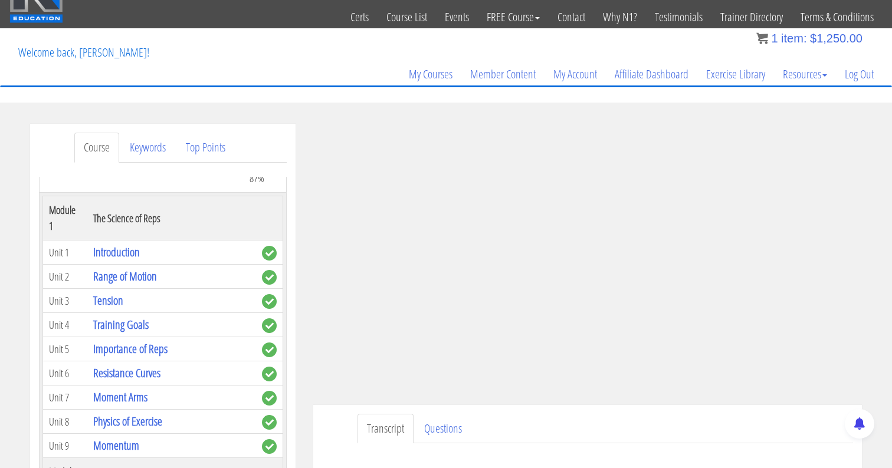
scroll to position [100, 0]
click at [127, 415] on link "Physics of Exercise" at bounding box center [127, 423] width 69 height 16
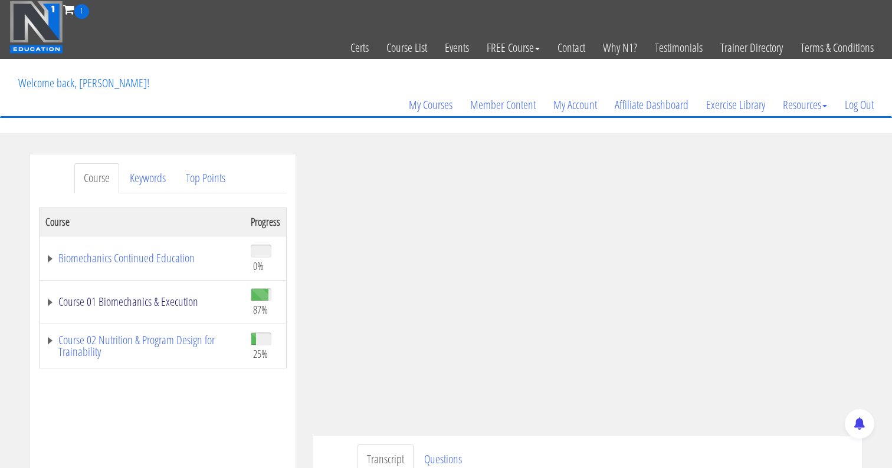
click at [50, 305] on link "Course 01 Biomechanics & Execution" at bounding box center [142, 302] width 194 height 12
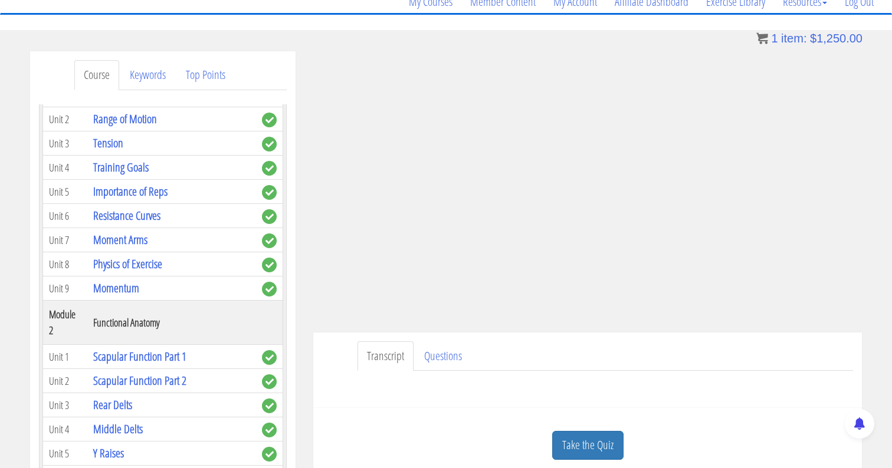
scroll to position [104, 0]
click at [128, 279] on link "Momentum" at bounding box center [116, 287] width 46 height 16
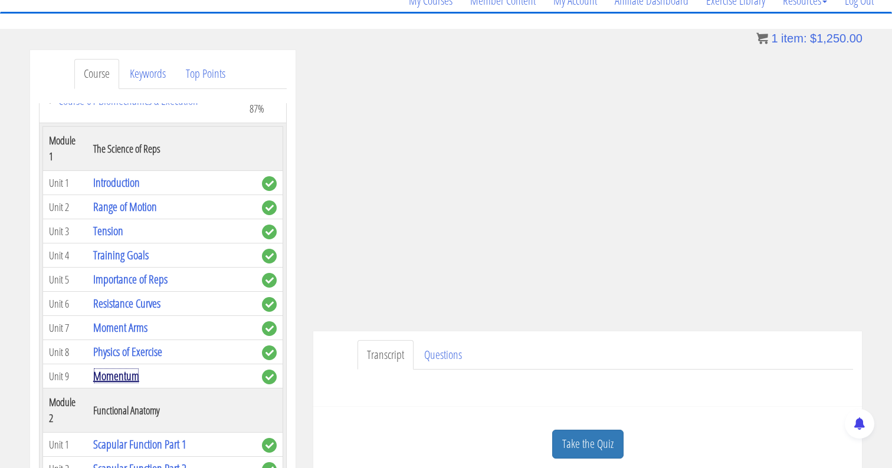
scroll to position [86, 0]
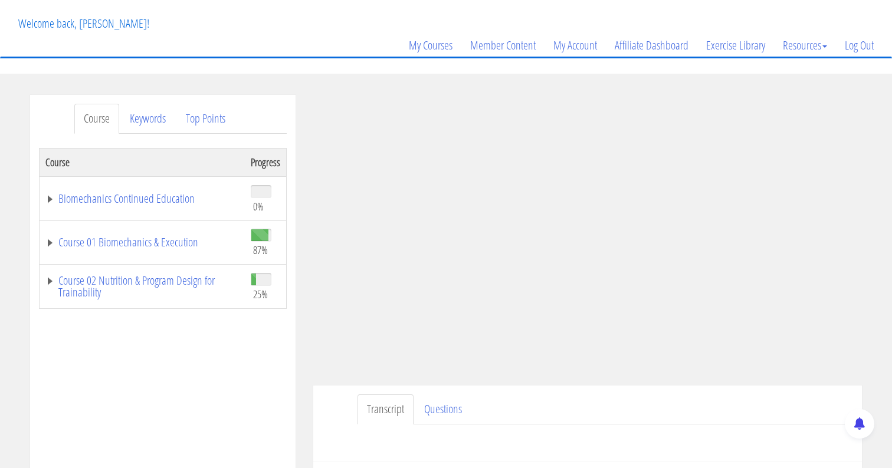
scroll to position [80, 0]
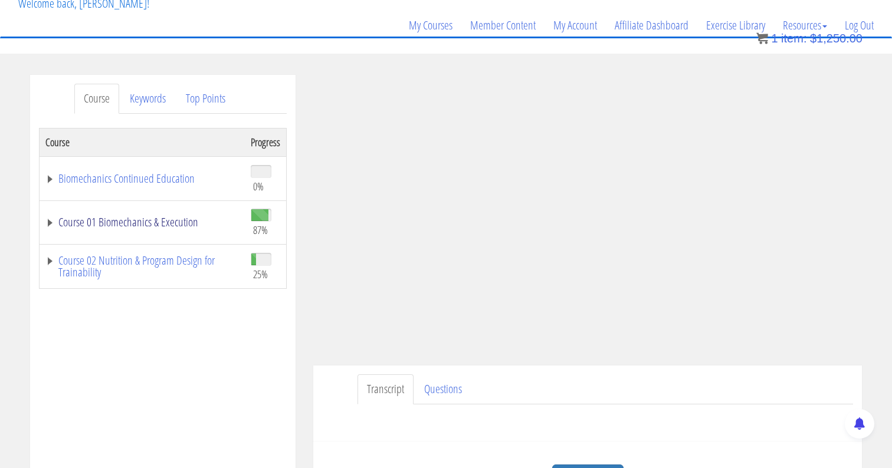
click at [51, 223] on link "Course 01 Biomechanics & Execution" at bounding box center [142, 223] width 194 height 12
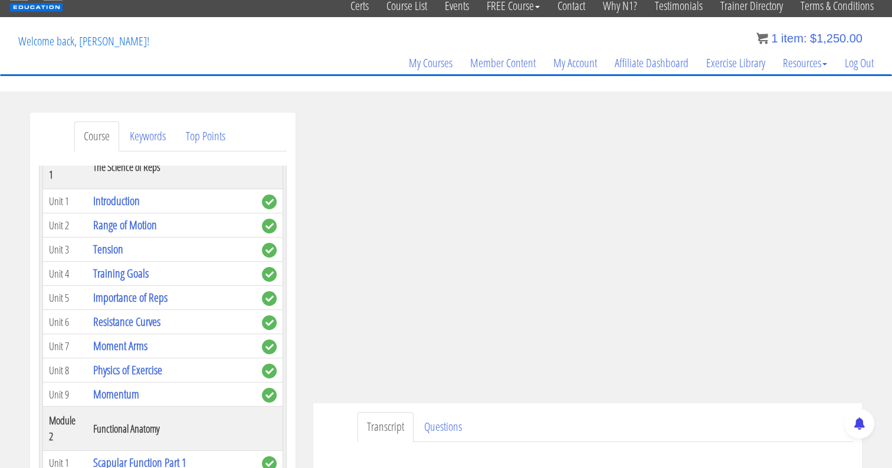
scroll to position [26, 0]
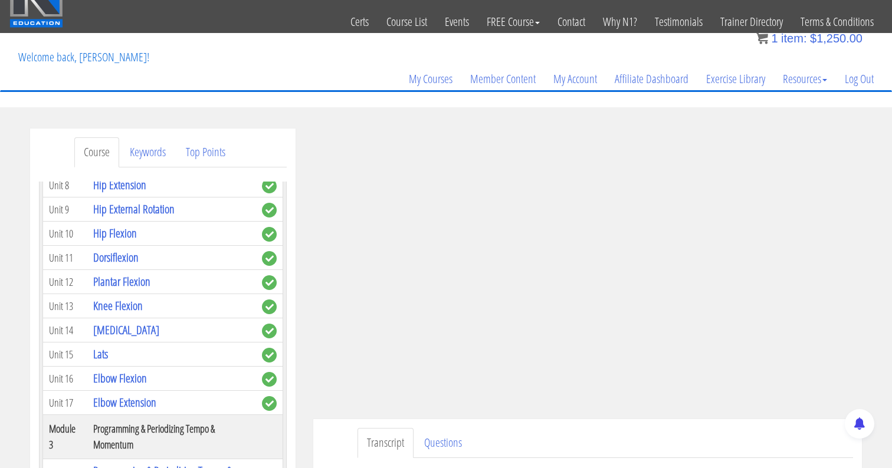
scroll to position [557, 0]
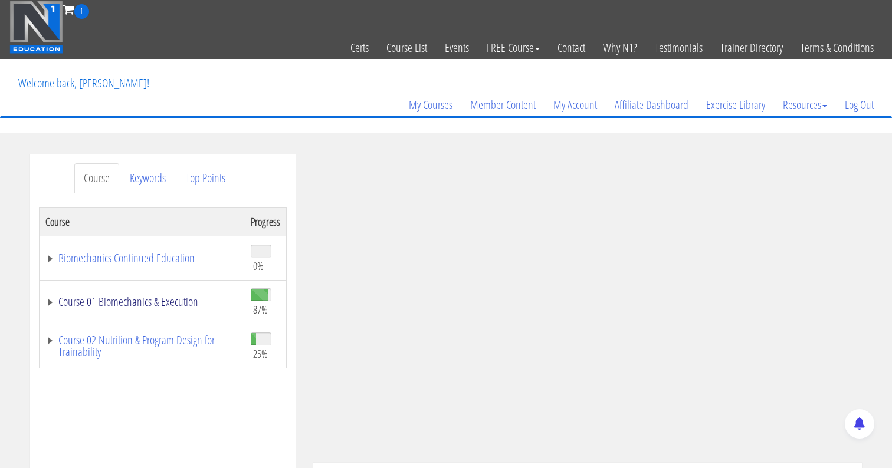
click at [53, 306] on link "Course 01 Biomechanics & Execution" at bounding box center [142, 302] width 194 height 12
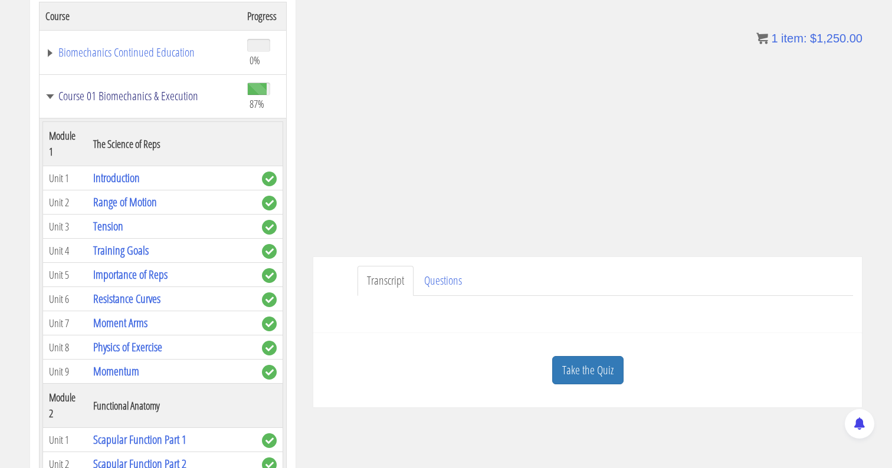
scroll to position [208, 0]
